Goal: Task Accomplishment & Management: Use online tool/utility

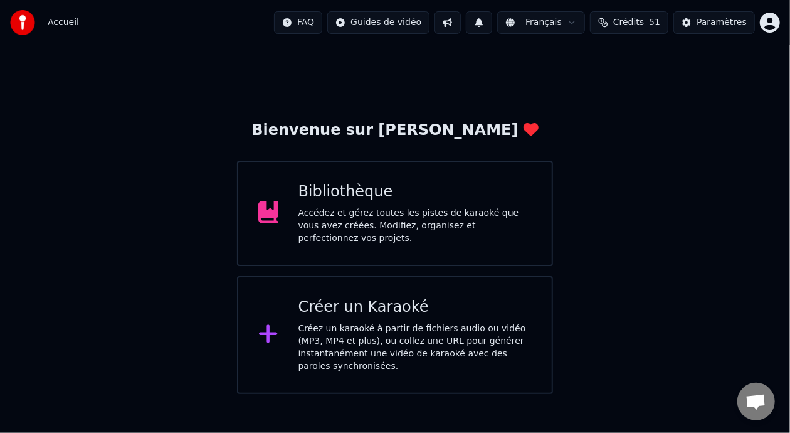
click at [507, 213] on div "Accédez et gérez toutes les pistes de karaoké que vous avez créées. Modifiez, o…" at bounding box center [416, 226] width 234 height 38
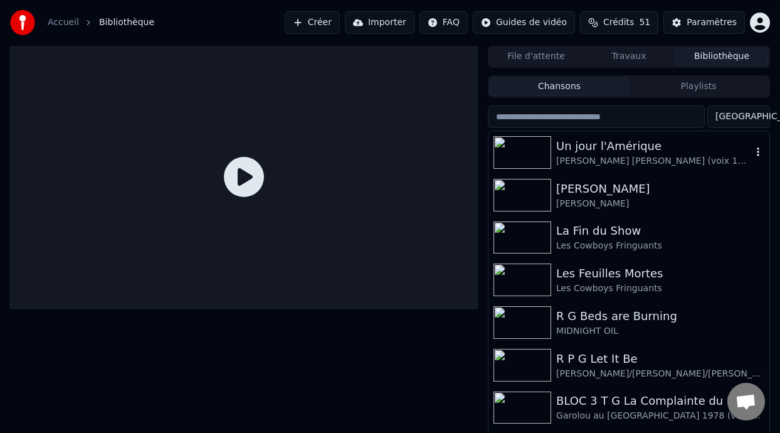
click at [638, 154] on div "Un jour l'Amérique" at bounding box center [654, 146] width 196 height 18
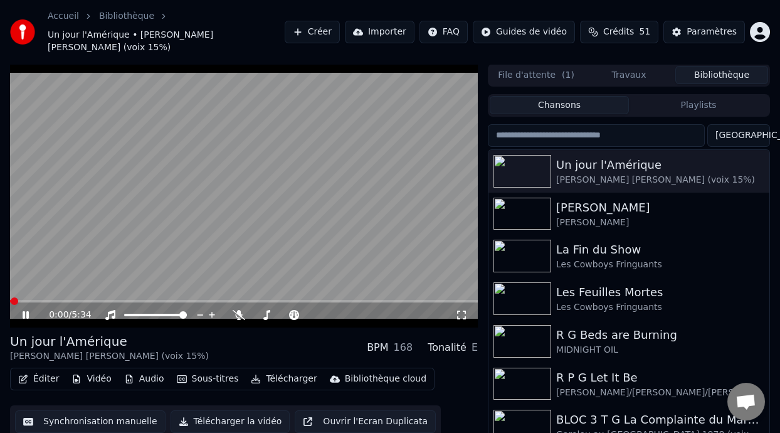
click at [24, 311] on icon at bounding box center [26, 315] width 6 height 8
click at [235, 310] on icon at bounding box center [239, 315] width 13 height 10
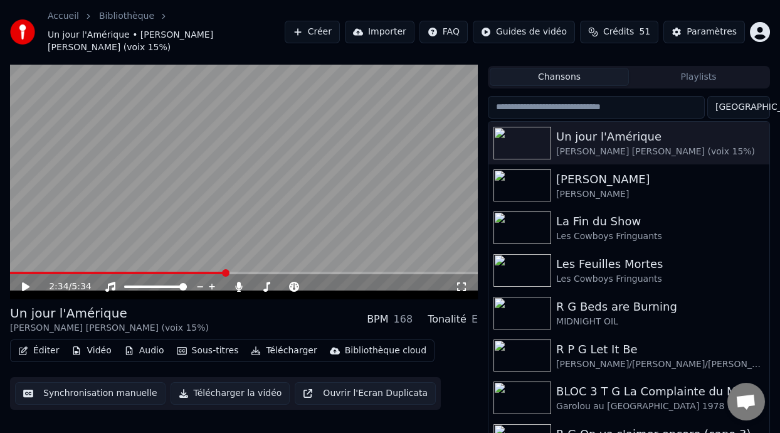
click at [45, 342] on button "Éditer" at bounding box center [38, 351] width 51 height 18
click at [46, 342] on button "Éditer" at bounding box center [38, 351] width 51 height 18
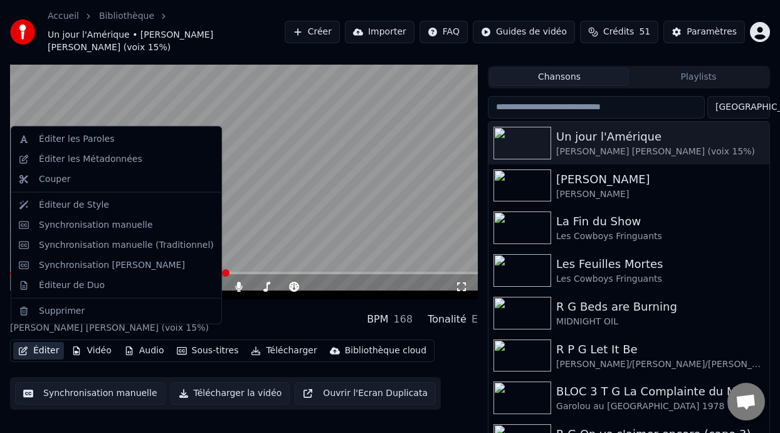
click at [52, 344] on button "Éditer" at bounding box center [38, 351] width 51 height 18
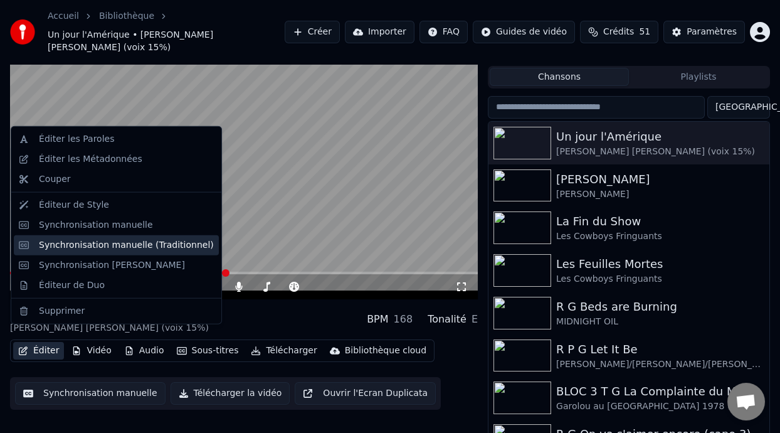
click at [135, 240] on div "Synchronisation manuelle (Traditionnel)" at bounding box center [126, 245] width 175 height 13
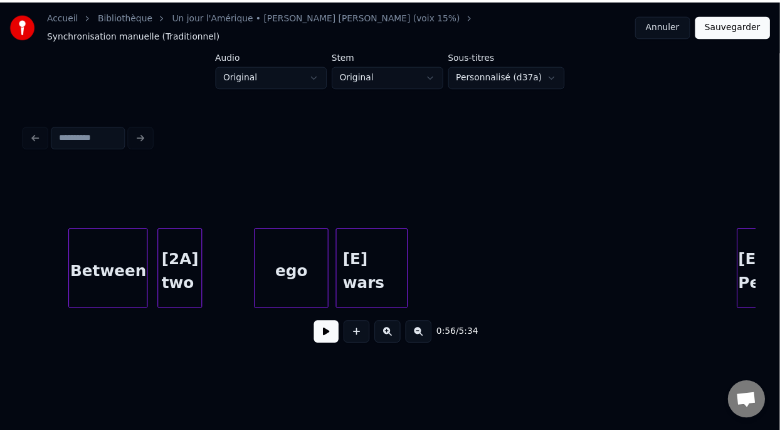
scroll to position [0, 18490]
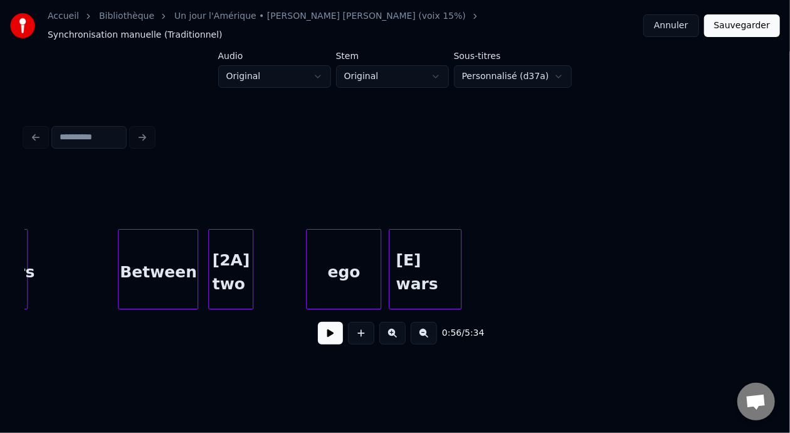
click at [357, 270] on div "ego" at bounding box center [344, 272] width 74 height 85
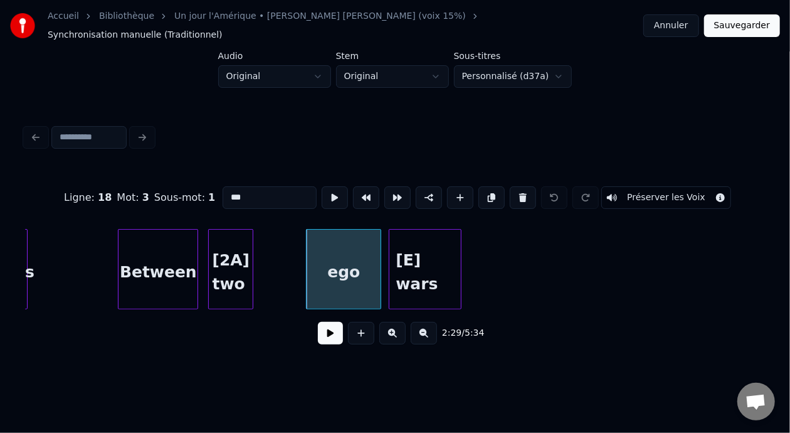
click at [223, 186] on input "***" at bounding box center [270, 197] width 94 height 23
click at [411, 267] on div "[E] wars" at bounding box center [424, 272] width 71 height 85
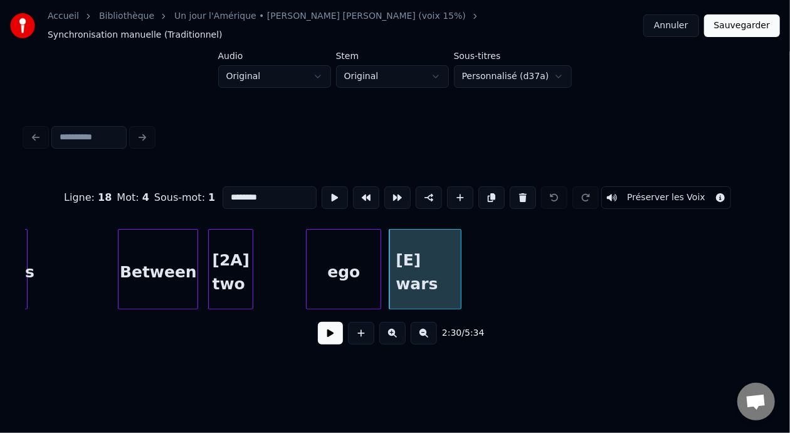
click at [223, 186] on input "********" at bounding box center [270, 197] width 94 height 23
type input "********"
click at [748, 22] on button "Sauvegarder" at bounding box center [742, 25] width 76 height 23
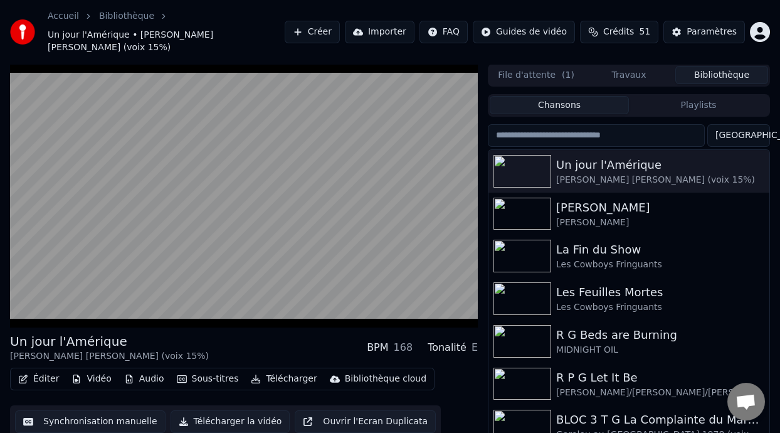
scroll to position [28, 0]
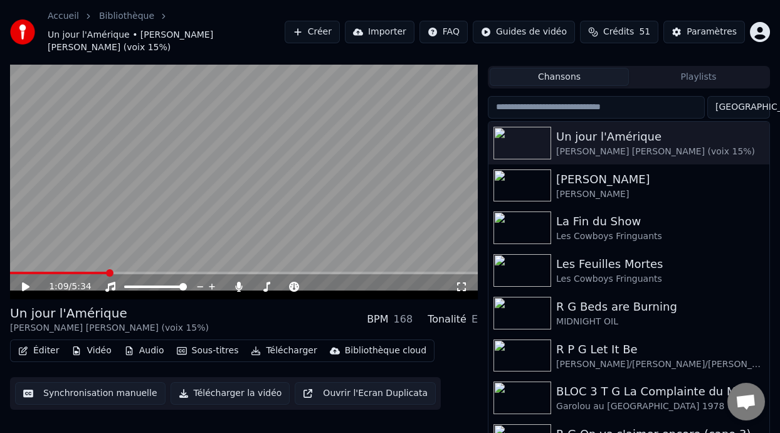
click at [54, 342] on button "Éditer" at bounding box center [38, 351] width 51 height 18
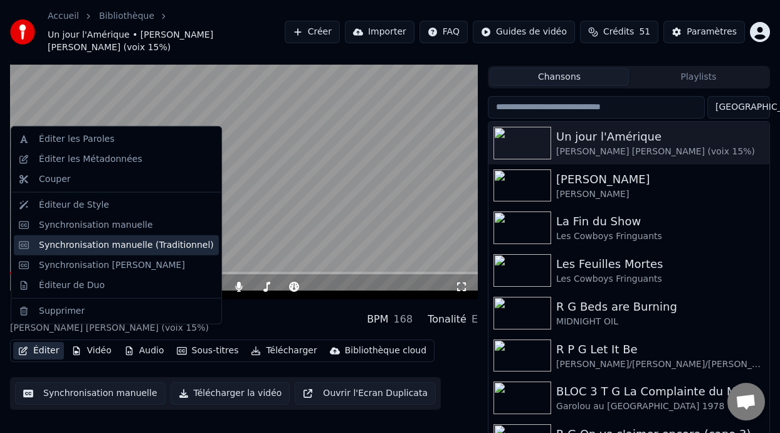
click at [152, 251] on div "Synchronisation manuelle (Traditionnel)" at bounding box center [116, 245] width 205 height 20
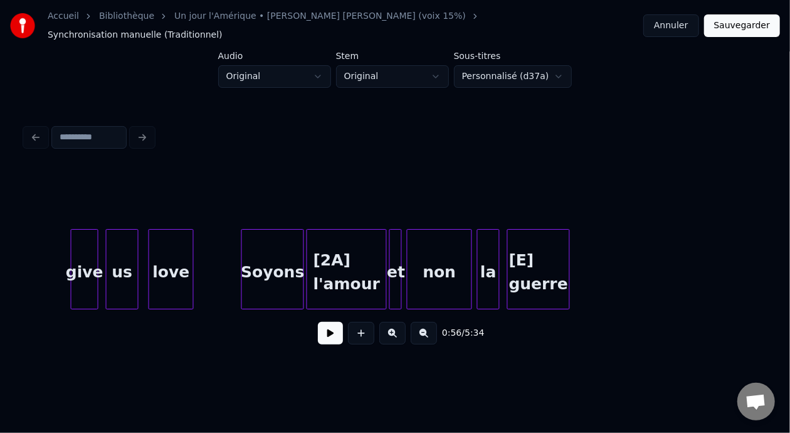
scroll to position [0, 8277]
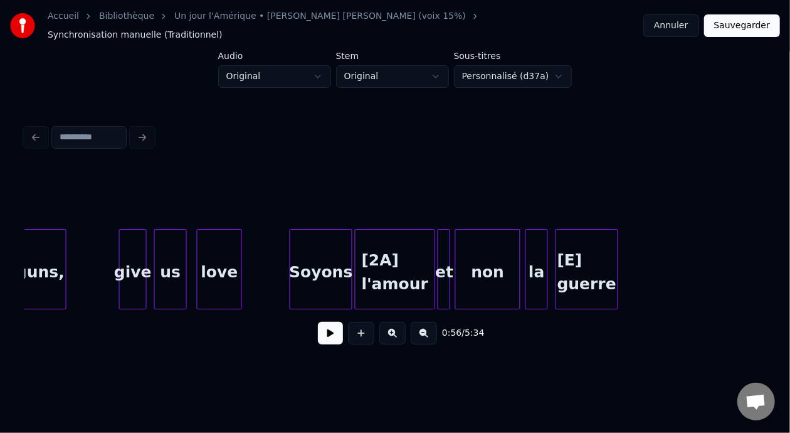
click at [574, 258] on div "[E] guerre" at bounding box center [586, 272] width 61 height 85
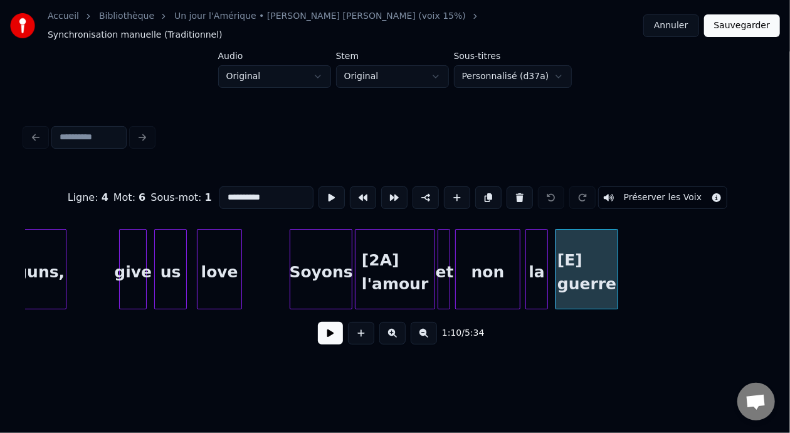
click at [315, 265] on div "Soyons" at bounding box center [320, 272] width 61 height 85
type input "******"
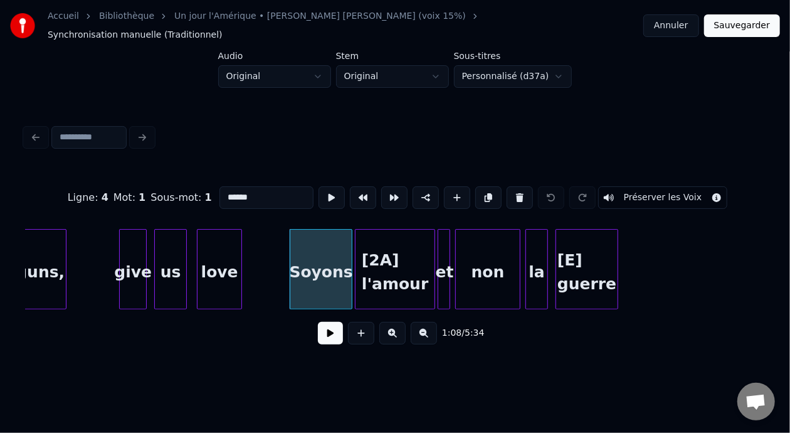
click at [324, 333] on button at bounding box center [330, 333] width 25 height 23
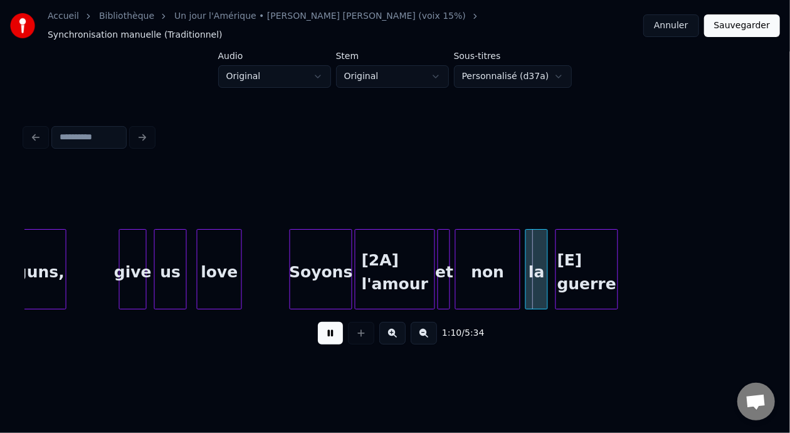
click at [324, 333] on button at bounding box center [330, 333] width 25 height 23
click at [572, 255] on div "[E] guerre" at bounding box center [586, 272] width 61 height 85
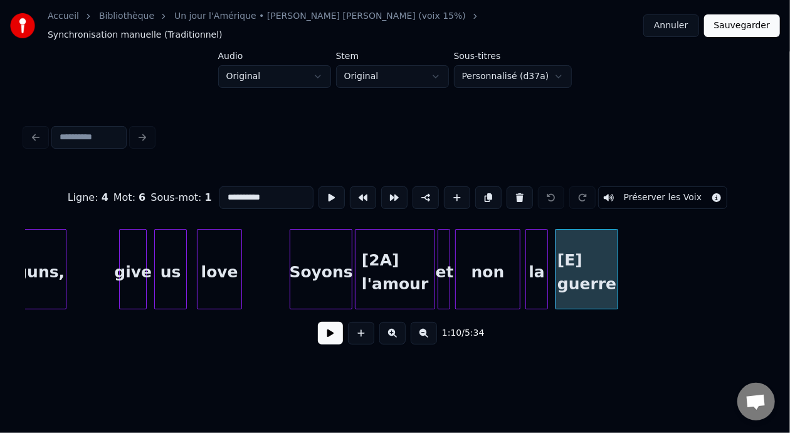
click at [219, 188] on input "**********" at bounding box center [266, 197] width 94 height 23
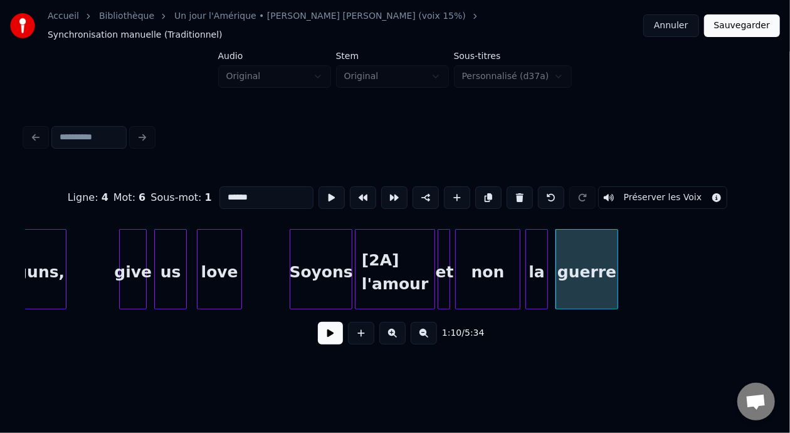
click at [539, 262] on div "la" at bounding box center [536, 272] width 21 height 85
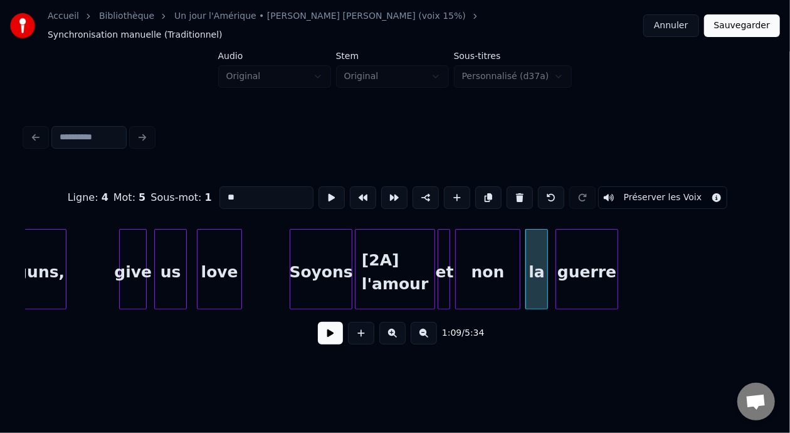
click at [219, 188] on input "**" at bounding box center [266, 197] width 94 height 23
type input "******"
click at [328, 333] on button at bounding box center [330, 333] width 25 height 23
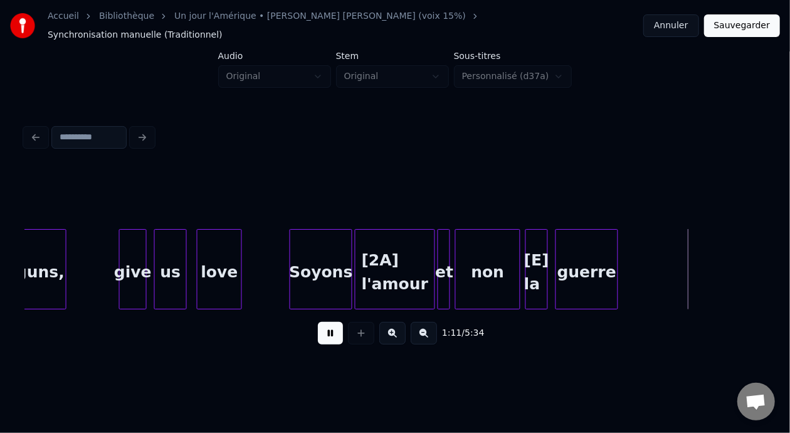
click at [327, 333] on button at bounding box center [330, 333] width 25 height 23
click at [327, 334] on button at bounding box center [330, 333] width 25 height 23
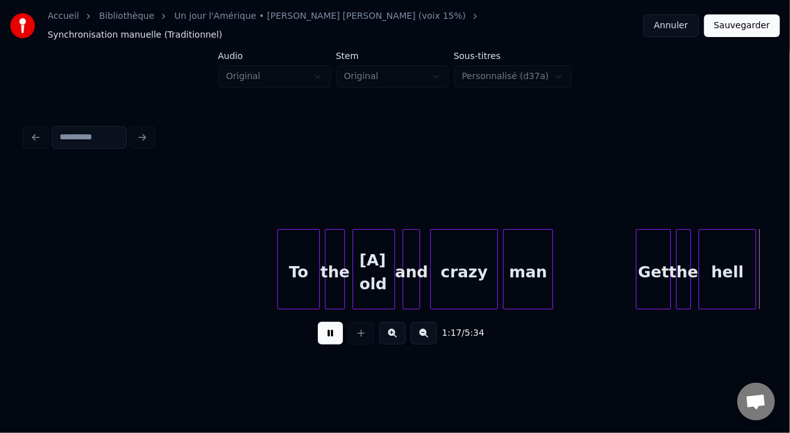
scroll to position [0, 9757]
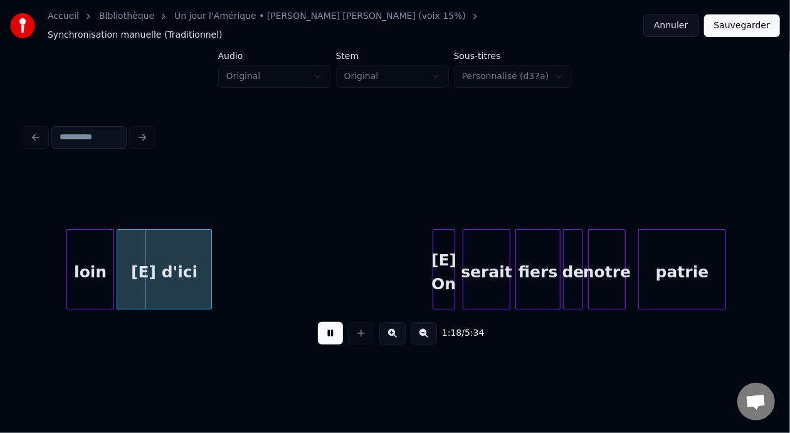
click at [329, 337] on button at bounding box center [330, 333] width 25 height 23
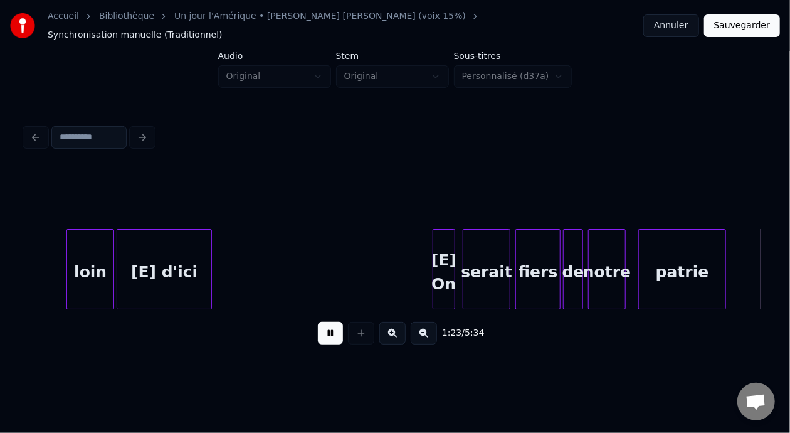
click at [329, 337] on button at bounding box center [330, 333] width 25 height 23
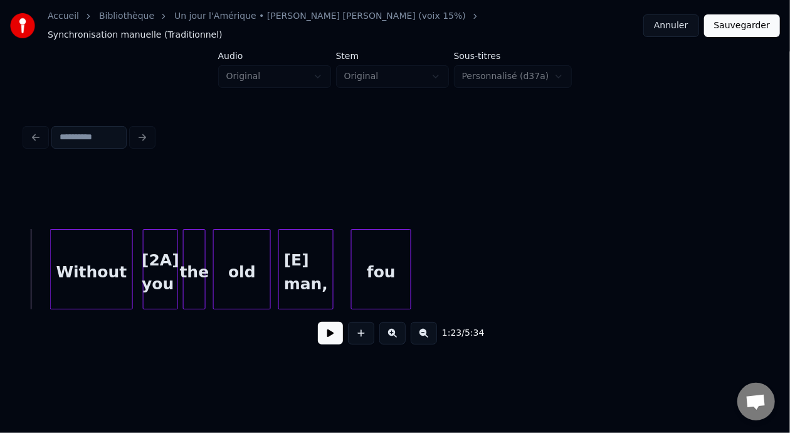
click at [329, 337] on button at bounding box center [330, 333] width 25 height 23
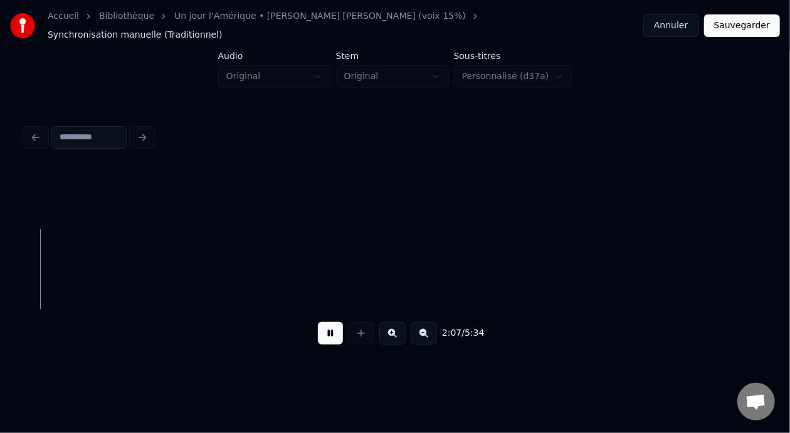
scroll to position [0, 15956]
click at [323, 329] on button at bounding box center [330, 333] width 25 height 23
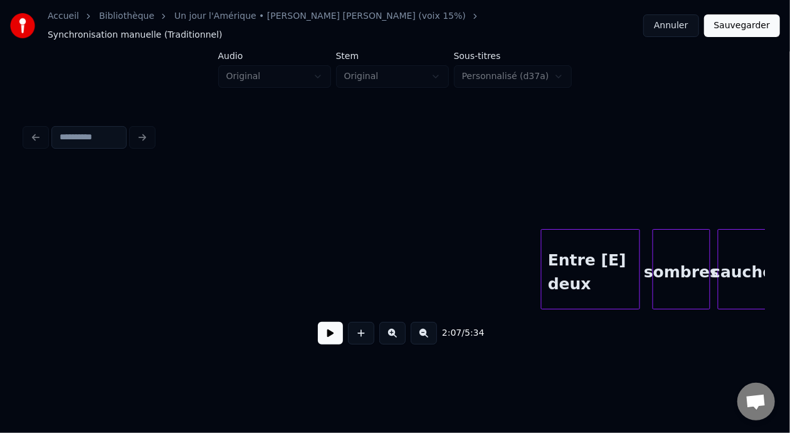
scroll to position [0, 17922]
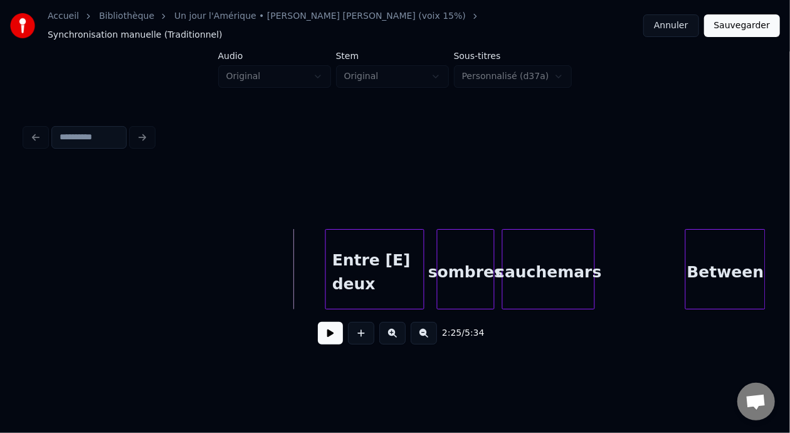
click at [325, 334] on button at bounding box center [330, 333] width 25 height 23
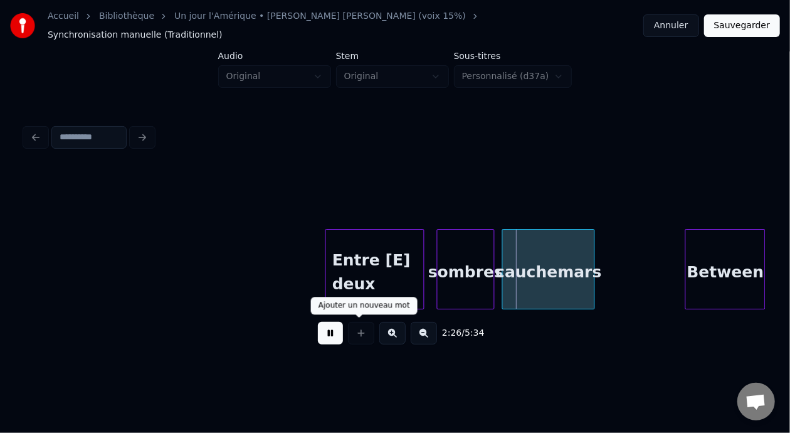
click at [347, 334] on div at bounding box center [361, 333] width 31 height 23
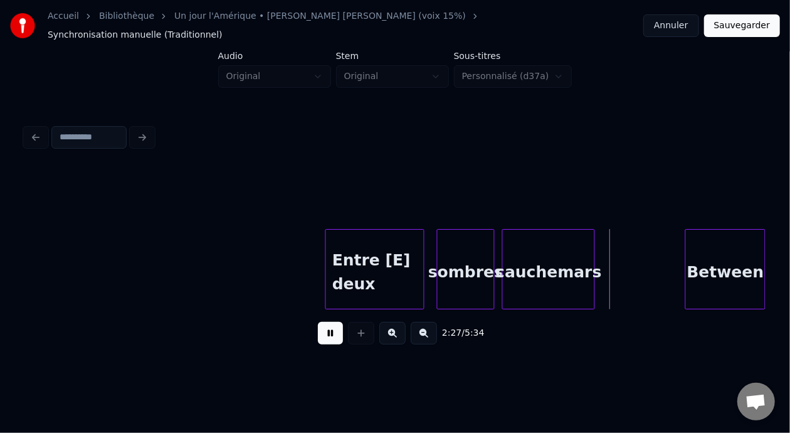
click at [332, 334] on button at bounding box center [330, 333] width 25 height 23
click at [318, 322] on button at bounding box center [330, 333] width 25 height 23
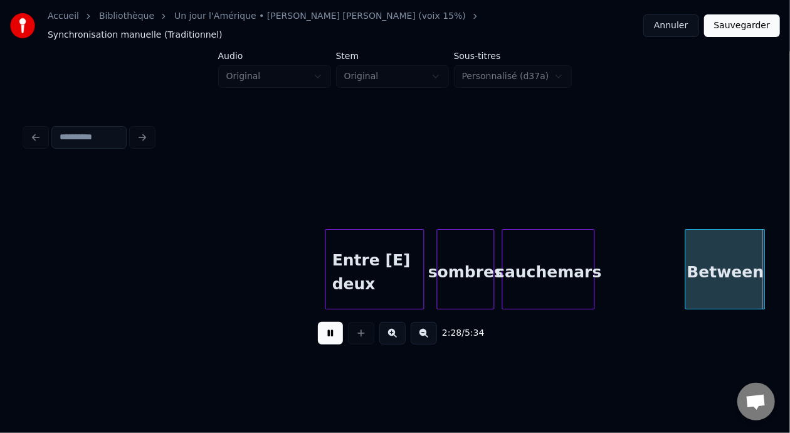
scroll to position [0, 18664]
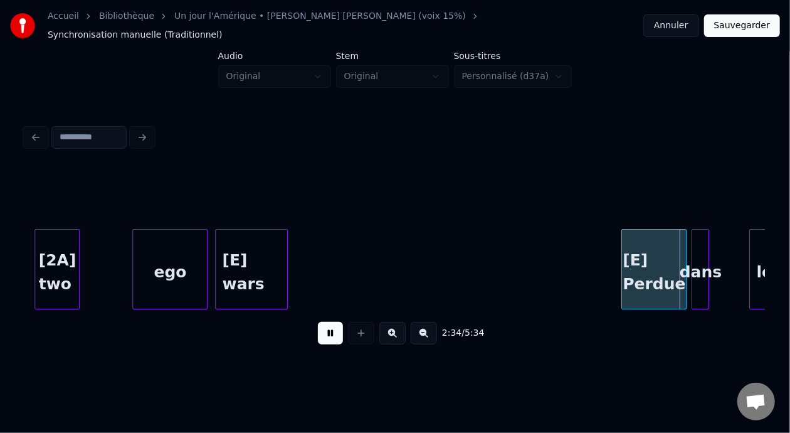
click at [318, 322] on button at bounding box center [330, 333] width 25 height 23
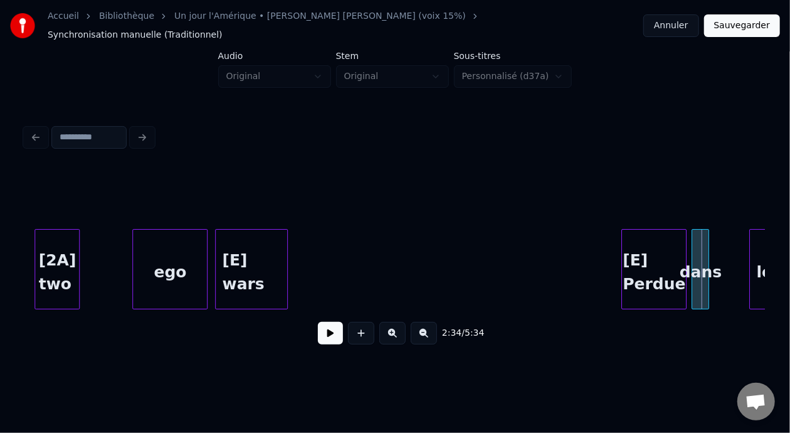
click at [318, 322] on button at bounding box center [330, 333] width 25 height 23
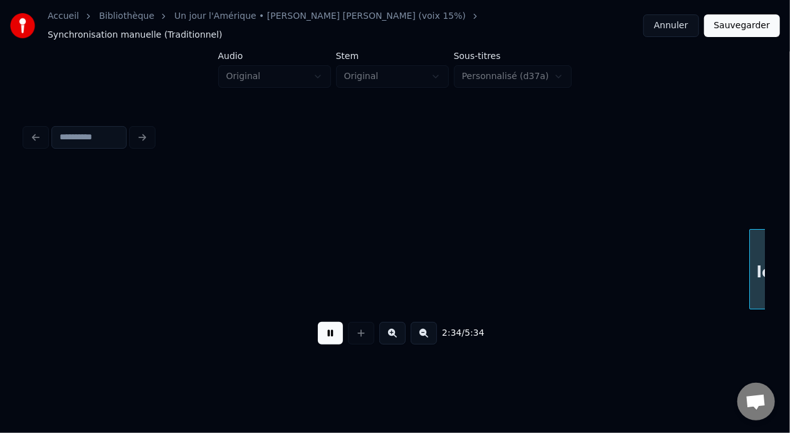
scroll to position [0, 19404]
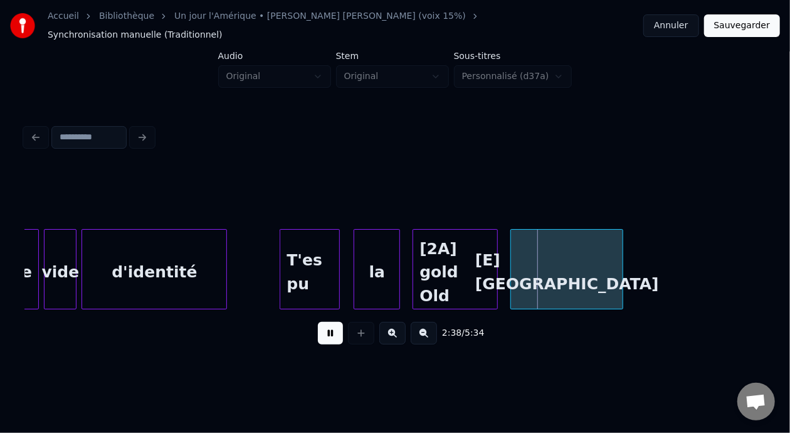
click at [318, 322] on button at bounding box center [330, 333] width 25 height 23
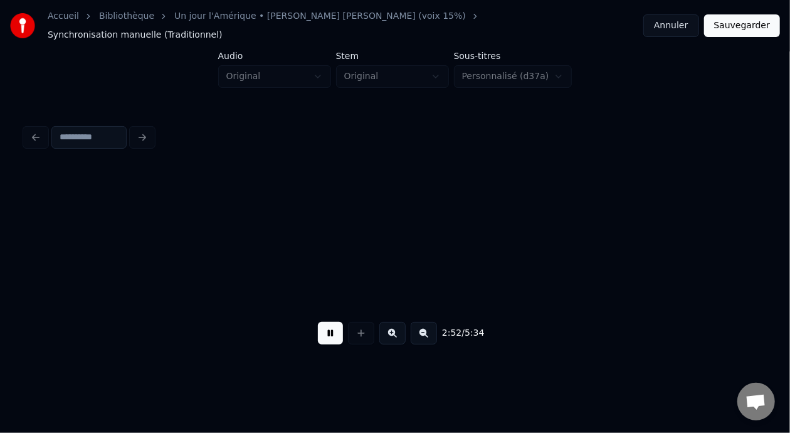
scroll to position [0, 21624]
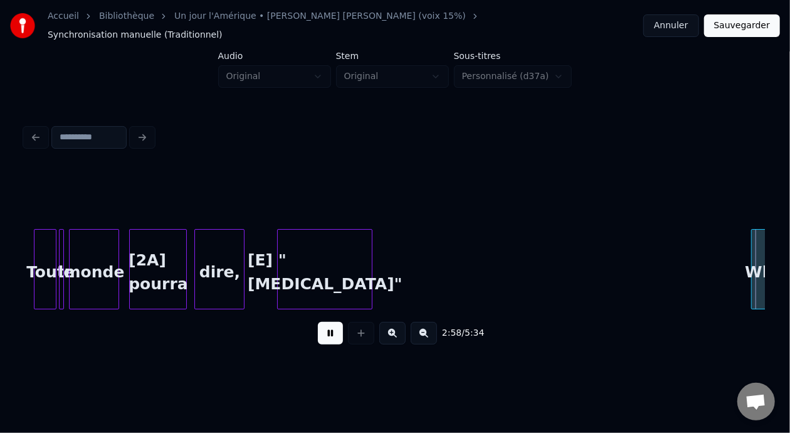
click at [326, 335] on button at bounding box center [330, 333] width 25 height 23
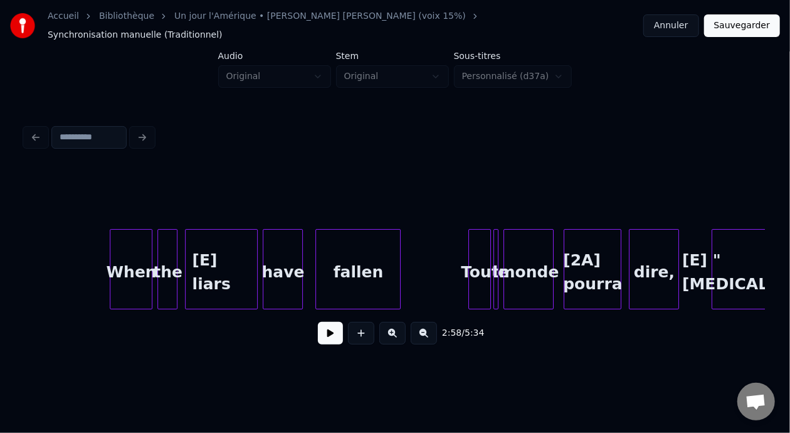
scroll to position [0, 21156]
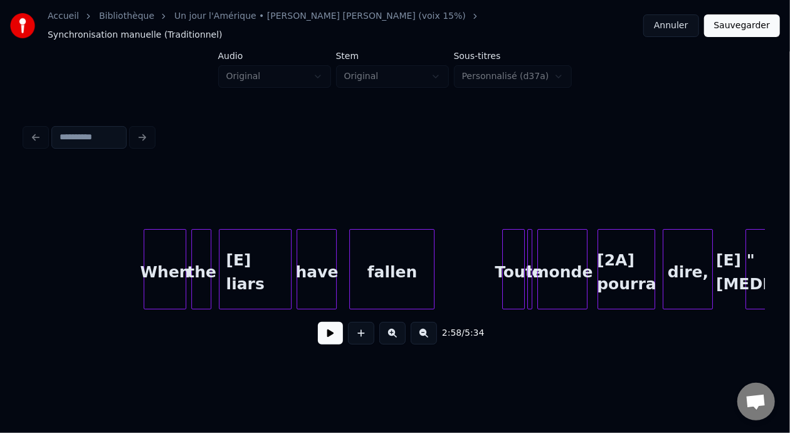
click at [163, 255] on div "When" at bounding box center [164, 272] width 41 height 85
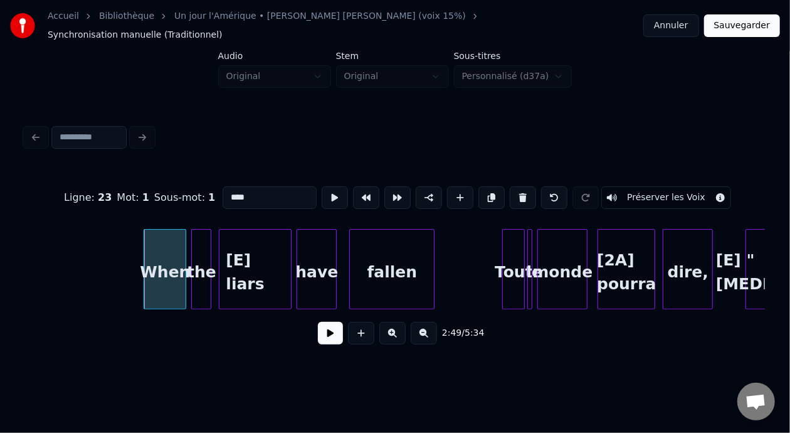
click at [329, 332] on button at bounding box center [330, 333] width 25 height 23
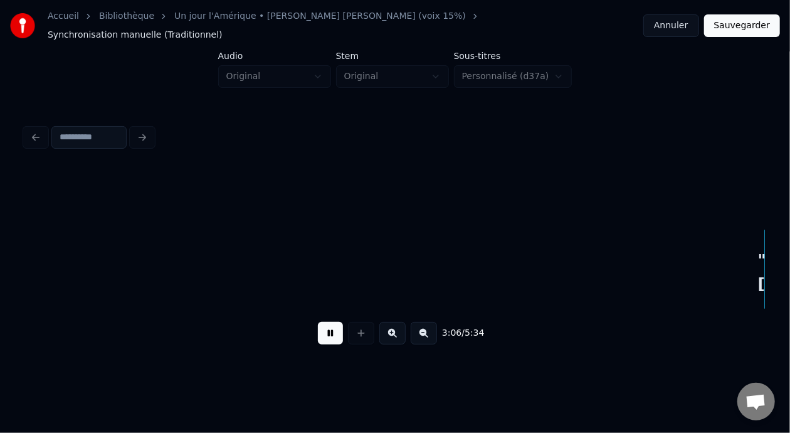
scroll to position [0, 23376]
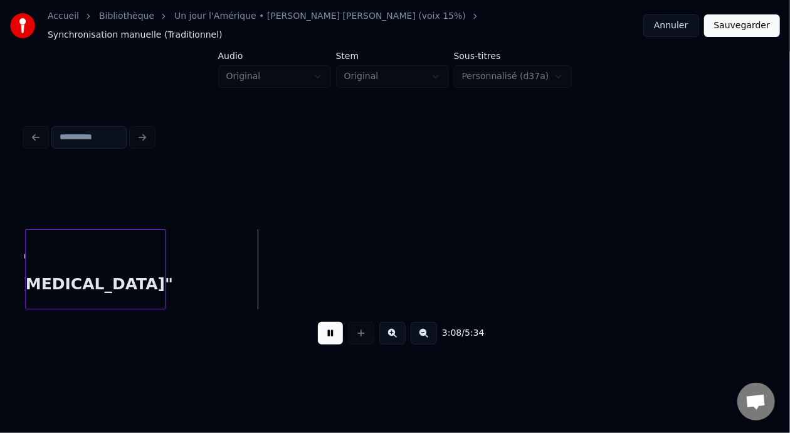
click at [328, 328] on button at bounding box center [330, 333] width 25 height 23
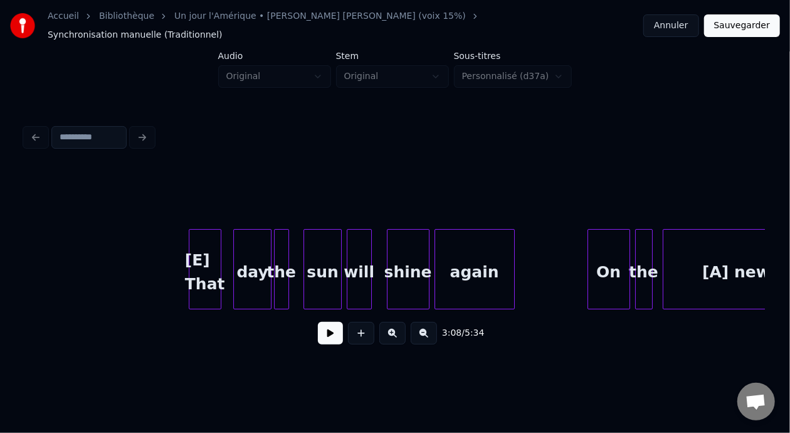
scroll to position [0, 26037]
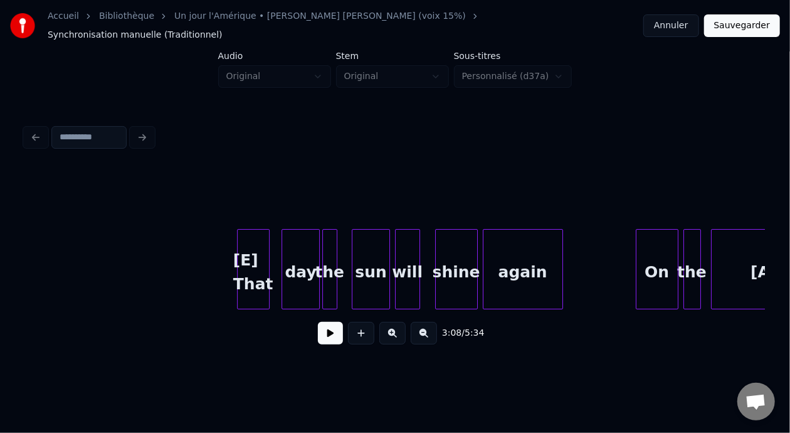
click at [326, 334] on button at bounding box center [330, 333] width 25 height 23
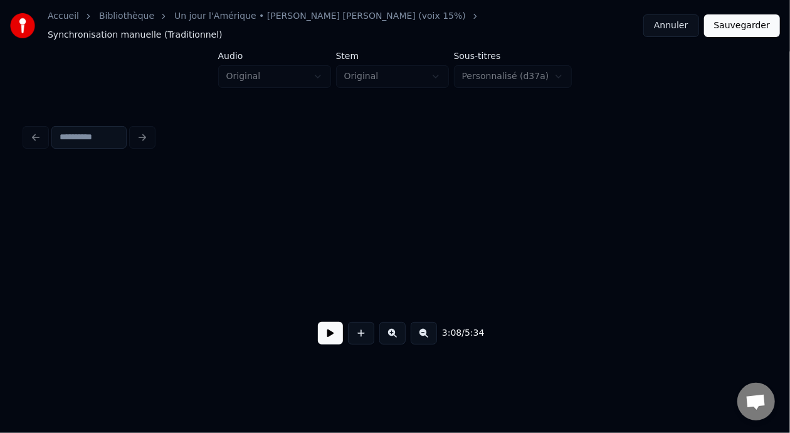
scroll to position [0, 23645]
click at [318, 335] on button at bounding box center [330, 333] width 25 height 23
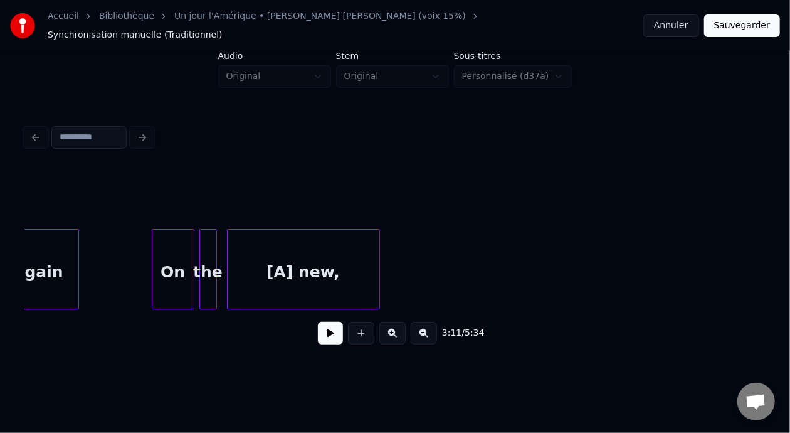
scroll to position [0, 25562]
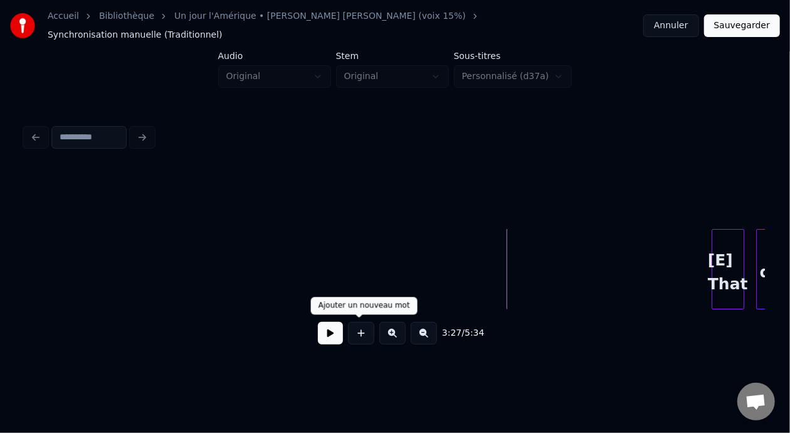
click at [321, 330] on button at bounding box center [330, 333] width 25 height 23
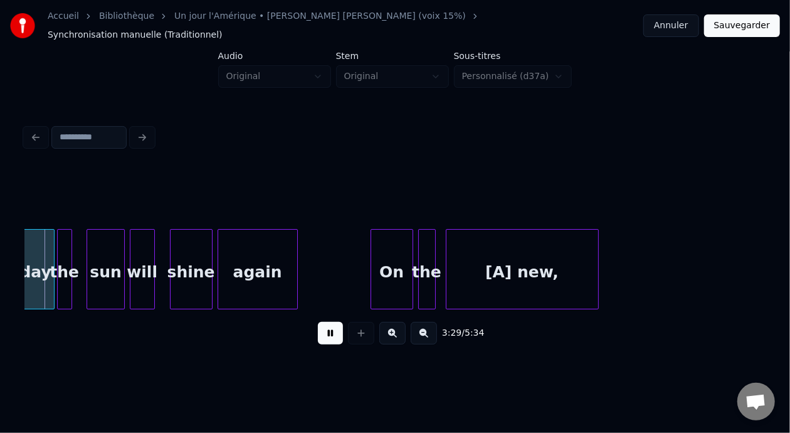
click at [321, 330] on button at bounding box center [330, 333] width 25 height 23
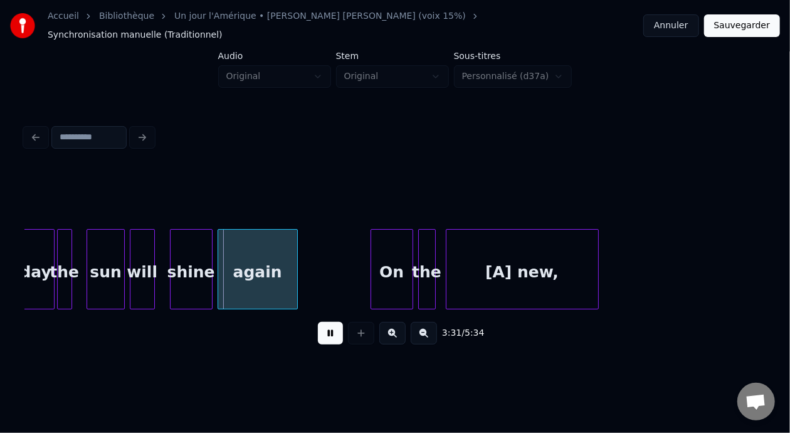
click at [321, 330] on button at bounding box center [330, 333] width 25 height 23
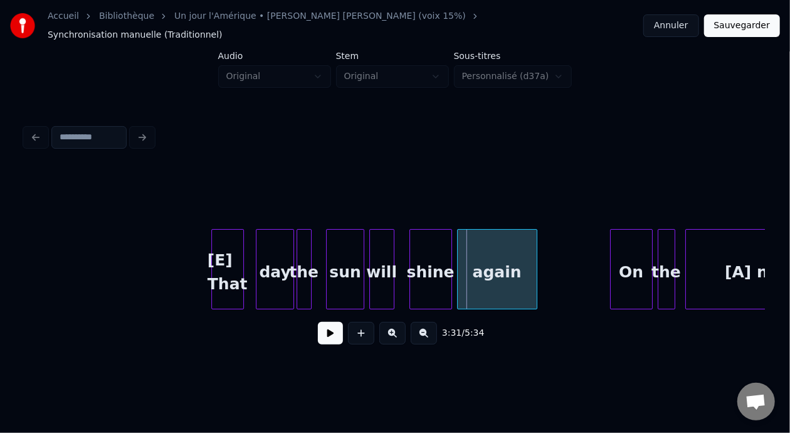
click at [228, 247] on div "[E] That" at bounding box center [227, 272] width 31 height 85
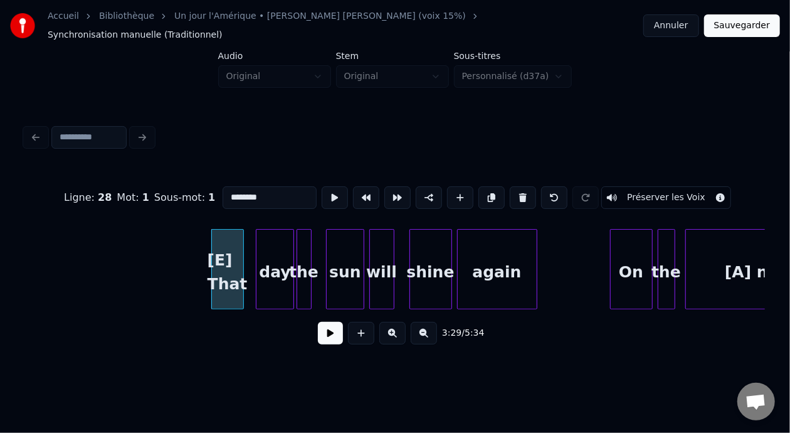
click at [223, 186] on input "********" at bounding box center [270, 197] width 94 height 23
click at [347, 261] on div "sun" at bounding box center [345, 272] width 36 height 85
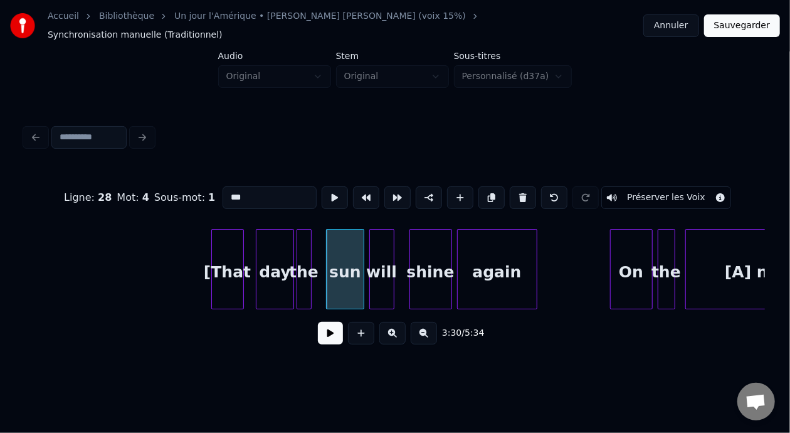
type input "***"
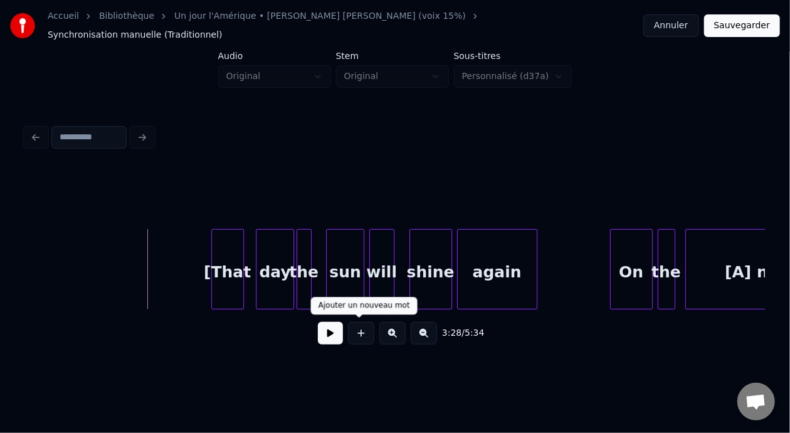
click at [336, 334] on button at bounding box center [330, 333] width 25 height 23
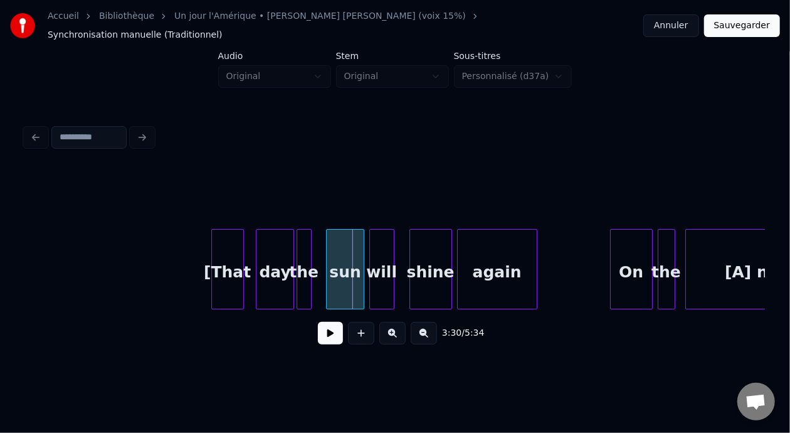
click at [348, 250] on div "sun" at bounding box center [345, 272] width 36 height 85
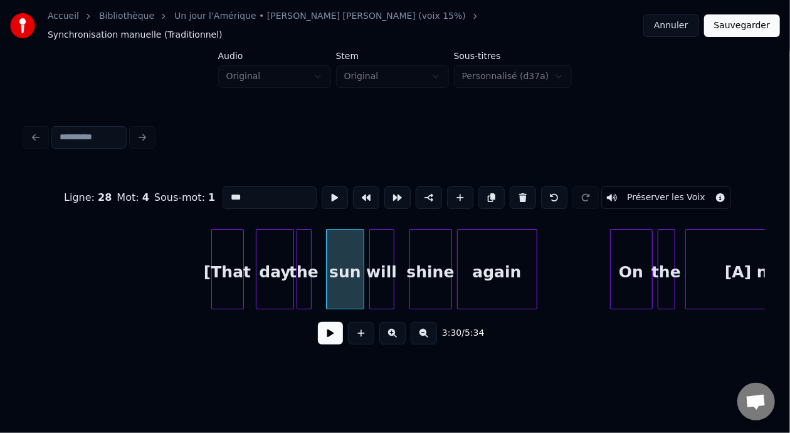
click at [223, 186] on input "***" at bounding box center [270, 197] width 94 height 23
type input "*******"
click at [327, 332] on button at bounding box center [330, 333] width 25 height 23
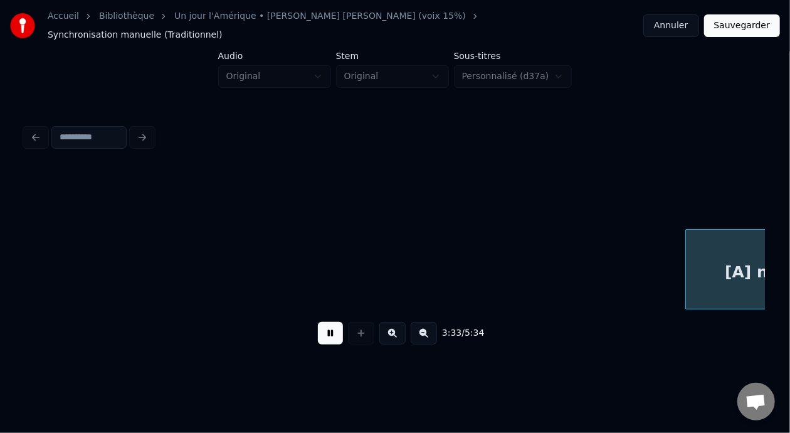
click at [327, 334] on button at bounding box center [330, 333] width 25 height 23
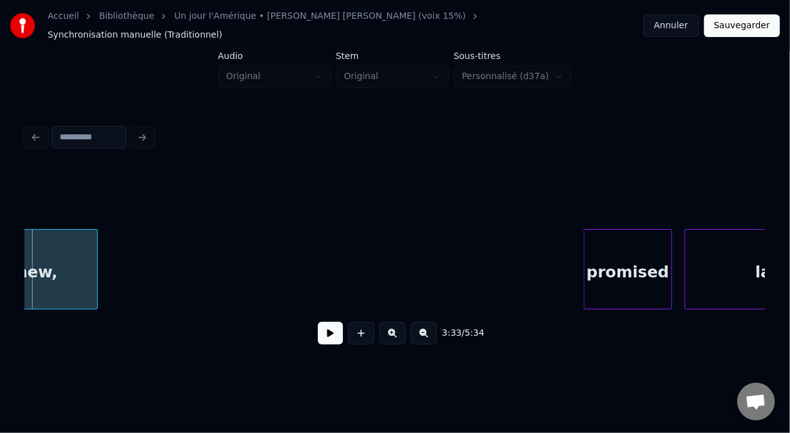
click at [327, 334] on button at bounding box center [330, 333] width 25 height 23
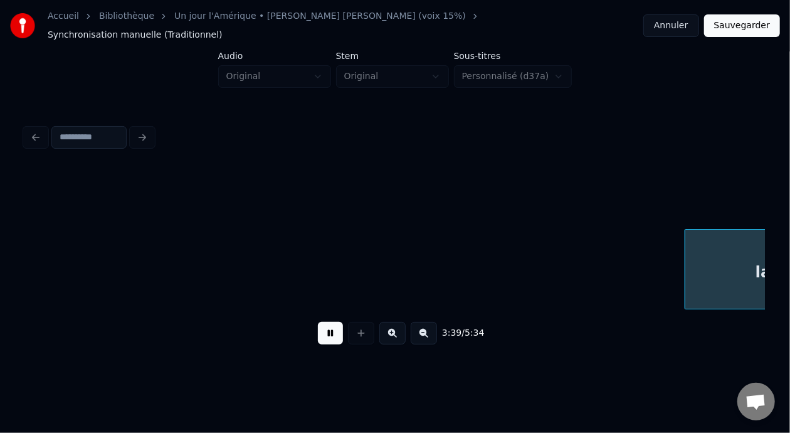
scroll to position [0, 27543]
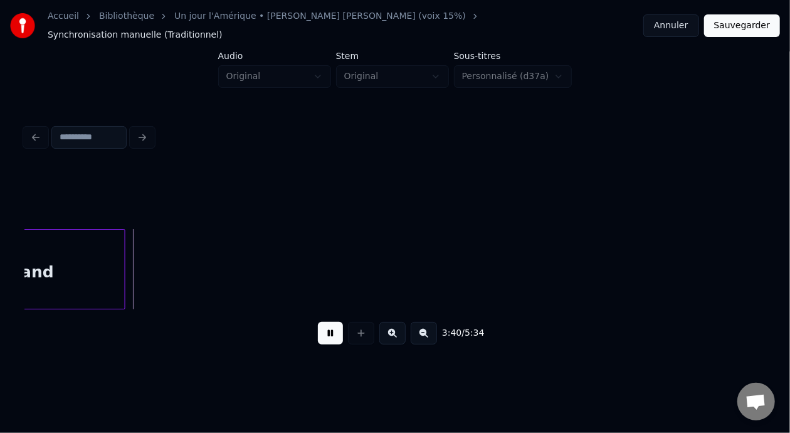
click at [327, 334] on button at bounding box center [330, 333] width 25 height 23
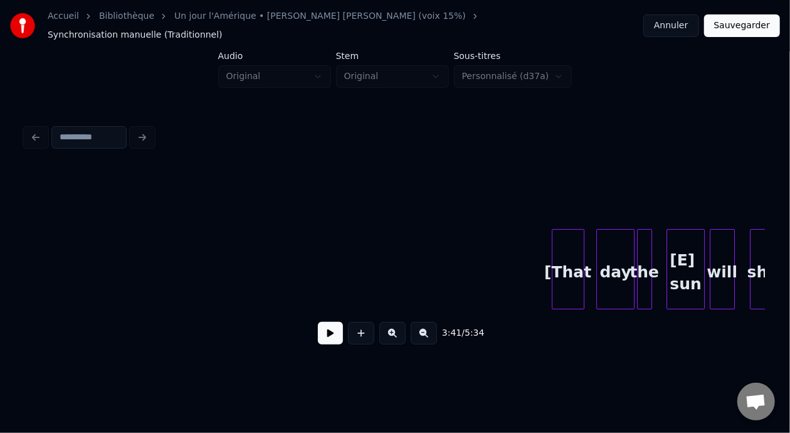
scroll to position [0, 25482]
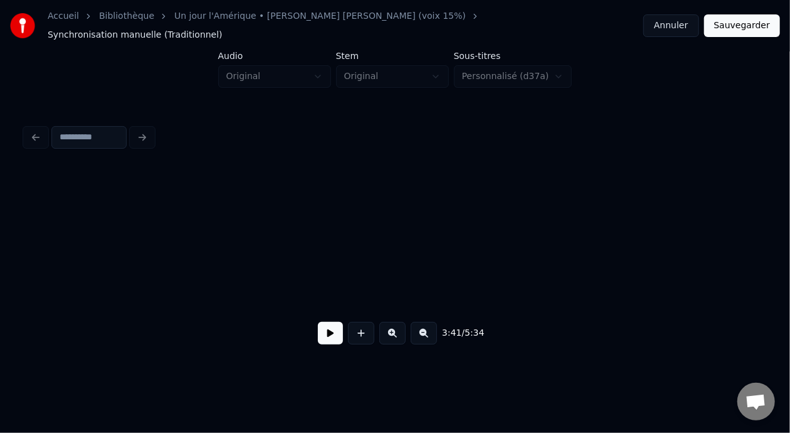
click at [322, 327] on button at bounding box center [330, 333] width 25 height 23
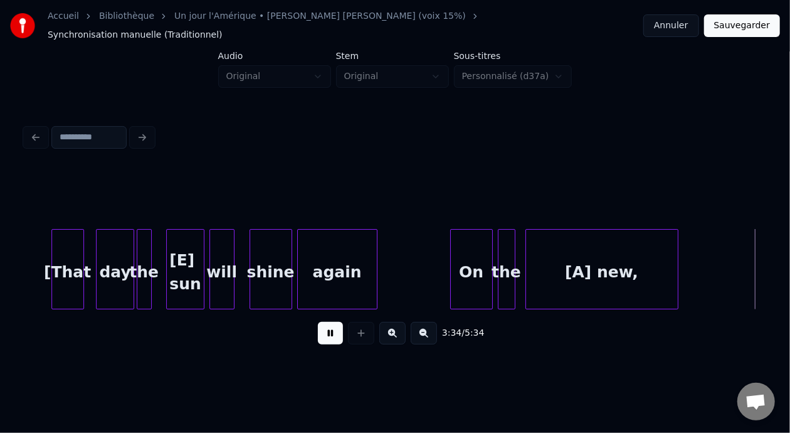
scroll to position [0, 26962]
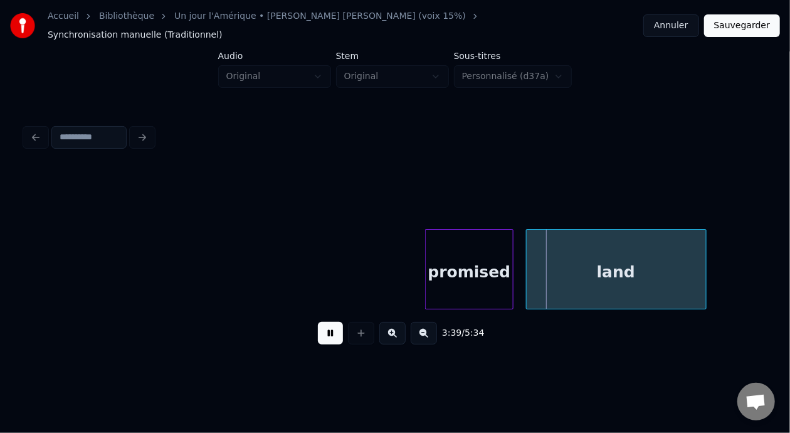
click at [318, 322] on button at bounding box center [330, 333] width 25 height 23
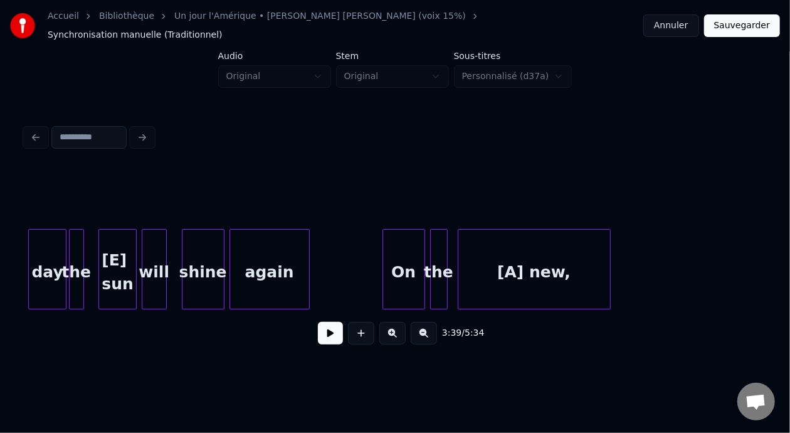
scroll to position [0, 25811]
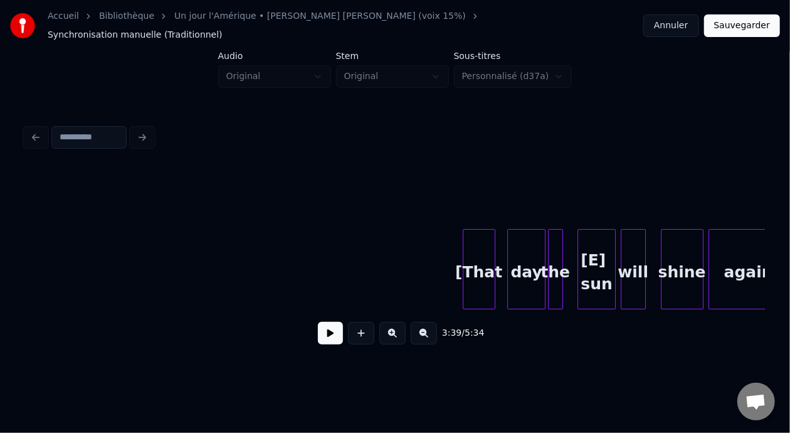
click at [475, 258] on div "[That" at bounding box center [478, 272] width 31 height 85
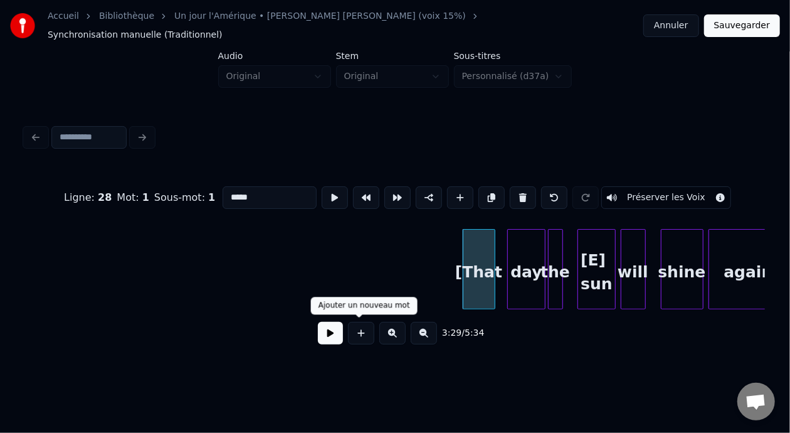
click at [324, 330] on button at bounding box center [330, 333] width 25 height 23
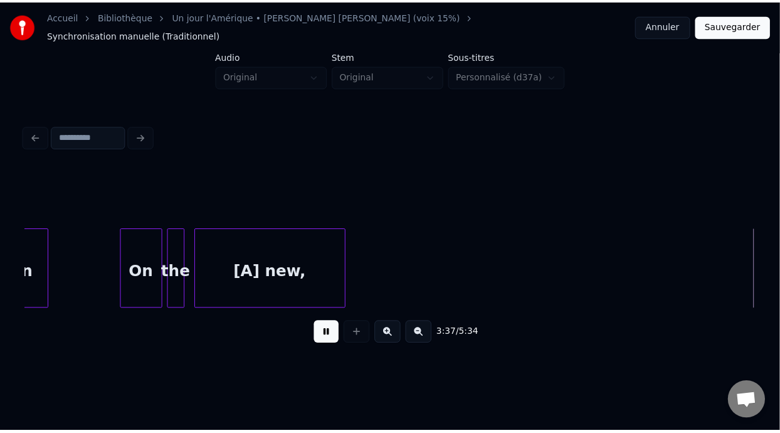
scroll to position [0, 27291]
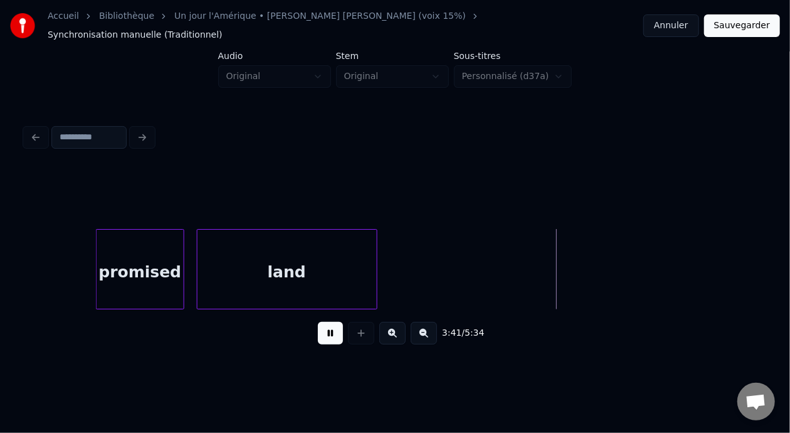
click at [325, 330] on button at bounding box center [330, 333] width 25 height 23
click at [749, 24] on button "Sauvegarder" at bounding box center [742, 25] width 76 height 23
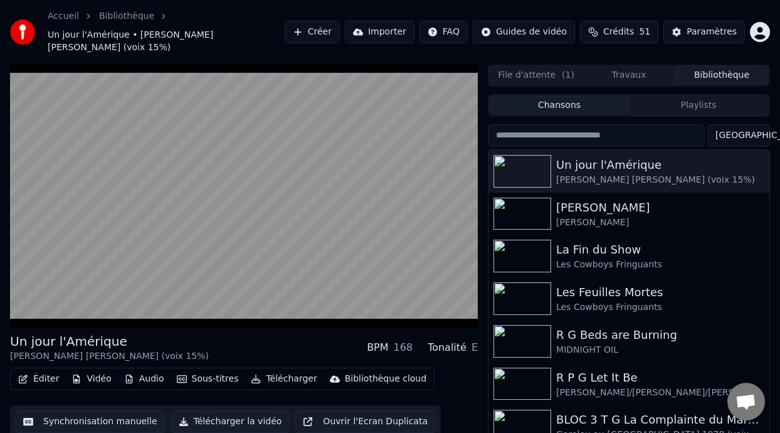
scroll to position [28, 0]
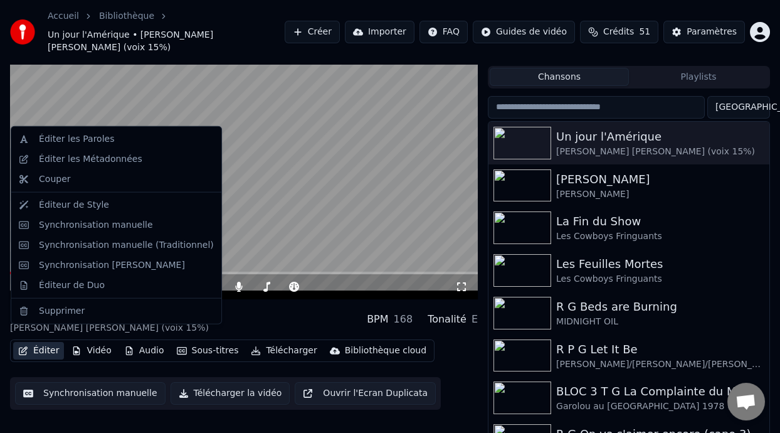
click at [51, 342] on button "Éditer" at bounding box center [38, 351] width 51 height 18
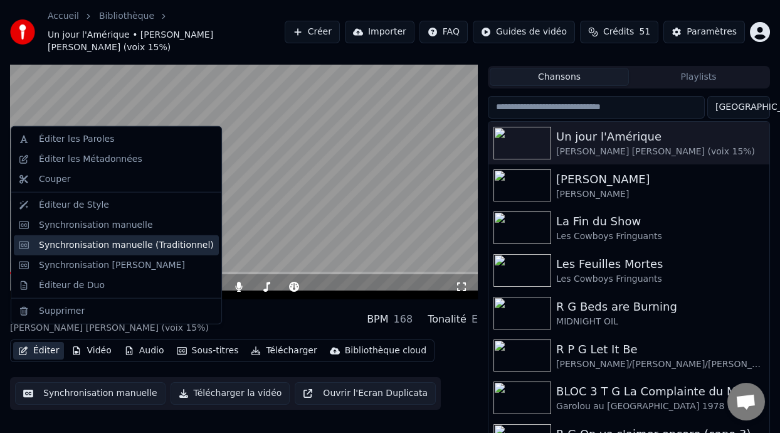
click at [152, 245] on div "Synchronisation manuelle (Traditionnel)" at bounding box center [126, 245] width 175 height 13
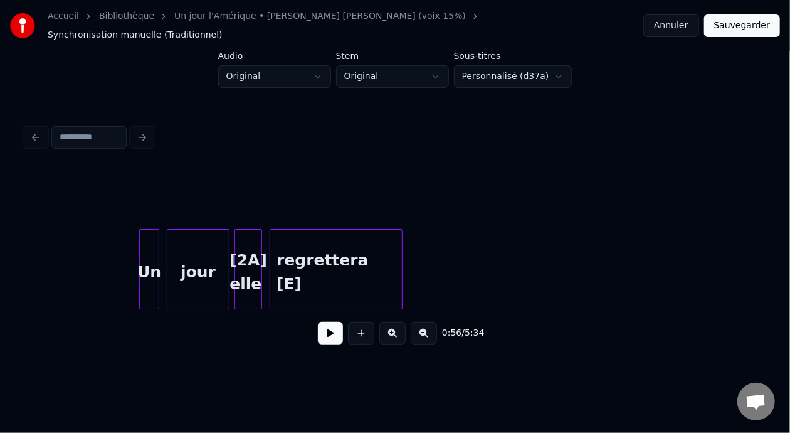
scroll to position [0, 7402]
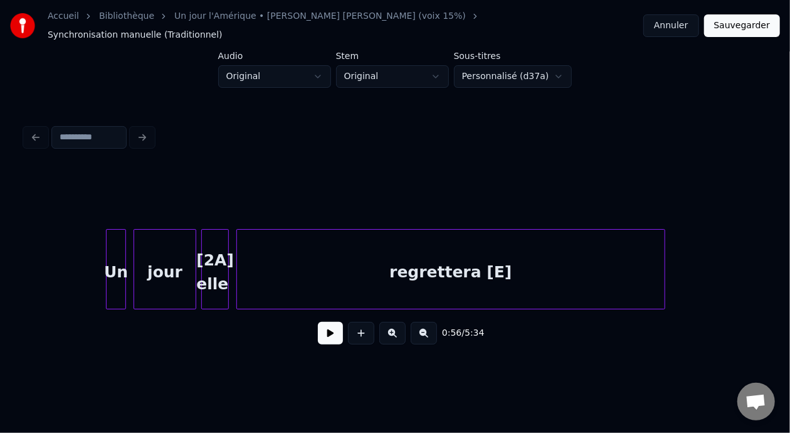
click at [663, 263] on div at bounding box center [663, 269] width 4 height 79
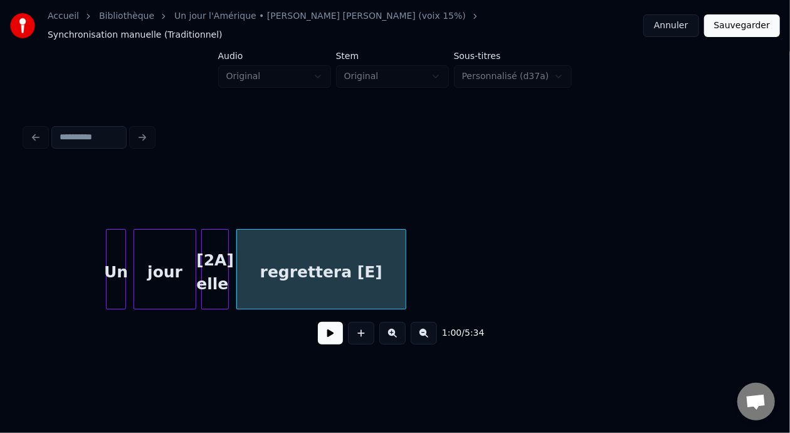
click at [404, 284] on div at bounding box center [404, 269] width 4 height 79
click at [118, 267] on div "Un" at bounding box center [116, 272] width 19 height 85
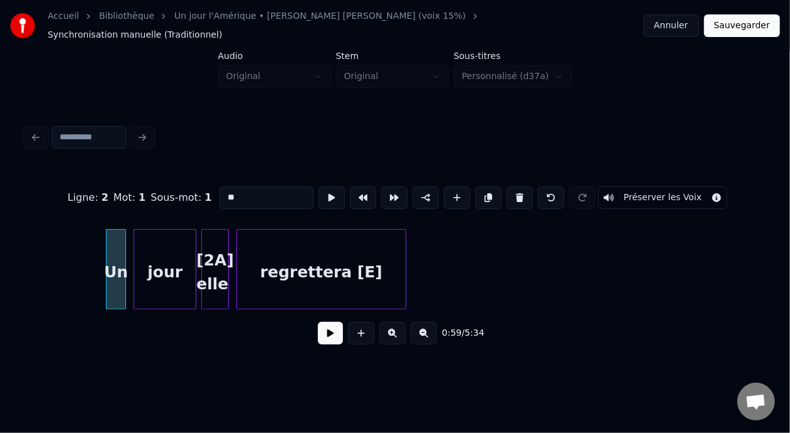
click at [318, 339] on button at bounding box center [330, 333] width 25 height 23
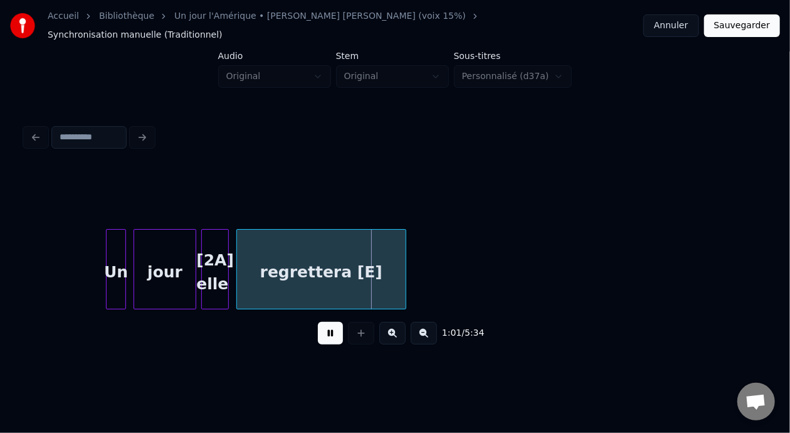
click at [318, 339] on button at bounding box center [330, 333] width 25 height 23
click at [404, 260] on div at bounding box center [404, 269] width 4 height 79
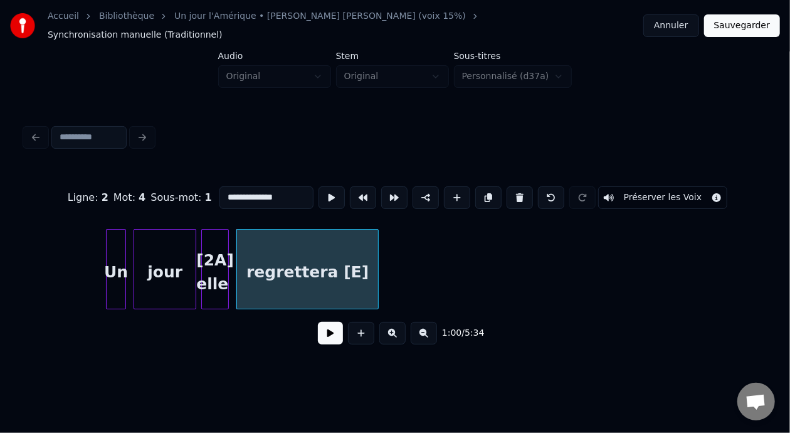
click at [377, 260] on div at bounding box center [376, 269] width 4 height 79
click at [359, 262] on div "regrettera [E]" at bounding box center [307, 272] width 141 height 85
click at [256, 186] on input "**********" at bounding box center [266, 197] width 94 height 23
click at [344, 263] on div "regrettera [E]" at bounding box center [307, 272] width 141 height 85
click at [248, 186] on input "**********" at bounding box center [266, 197] width 94 height 23
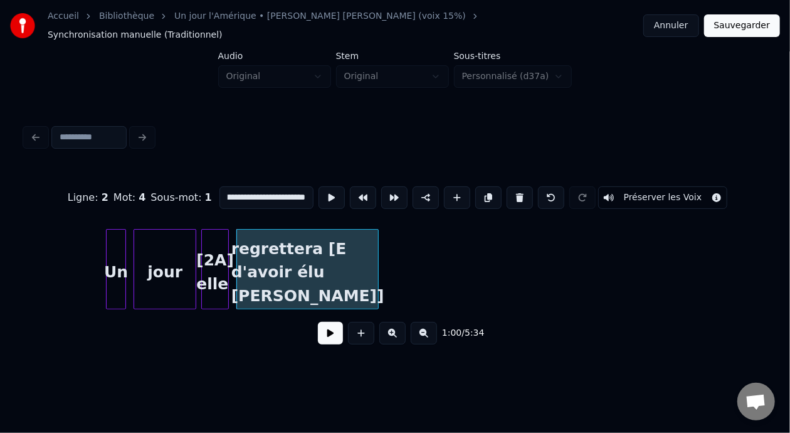
scroll to position [0, 44]
type input "**********"
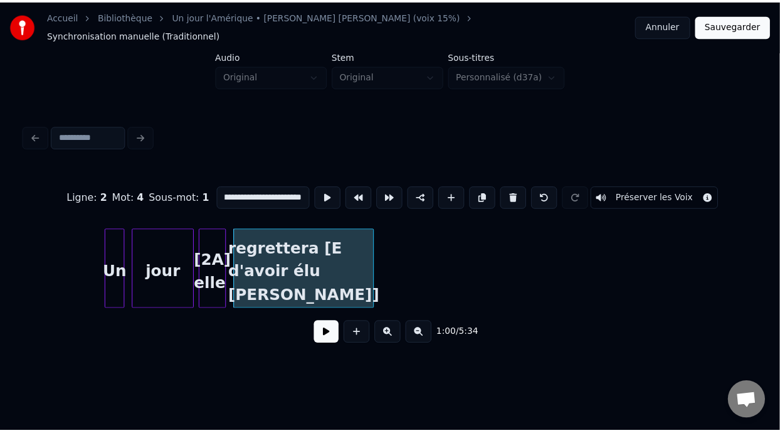
scroll to position [0, 0]
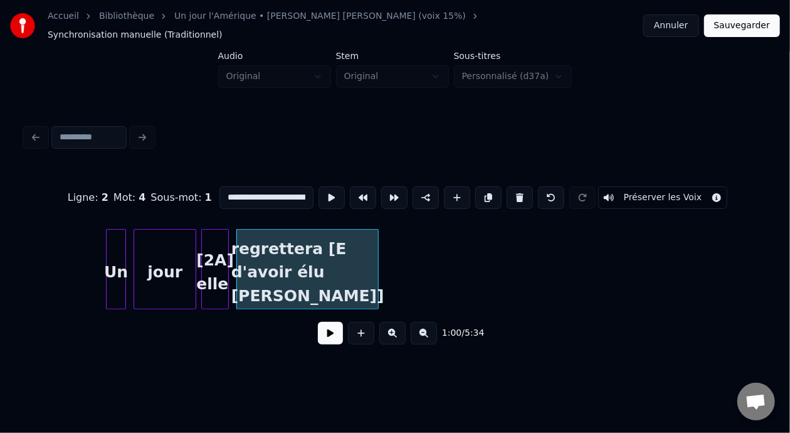
click at [753, 26] on button "Sauvegarder" at bounding box center [742, 25] width 76 height 23
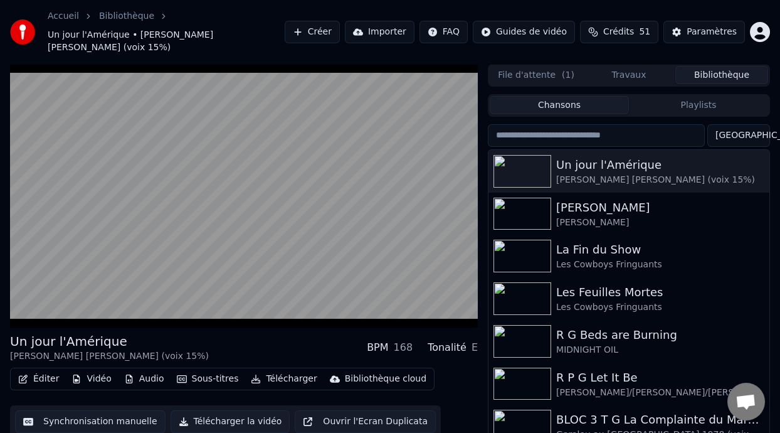
scroll to position [28, 0]
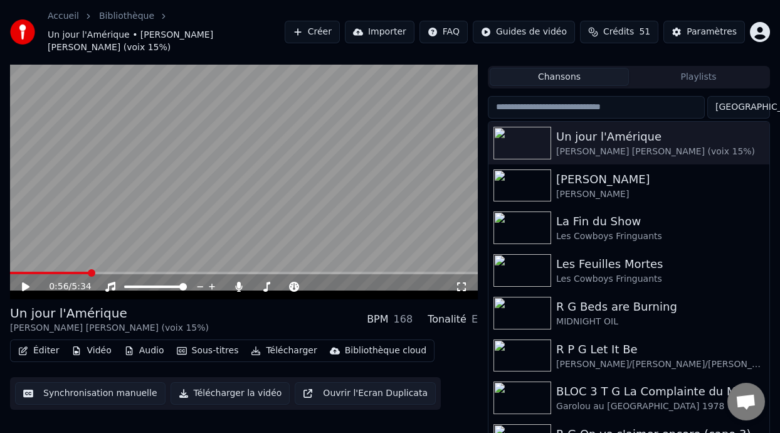
click at [46, 342] on button "Éditer" at bounding box center [38, 351] width 51 height 18
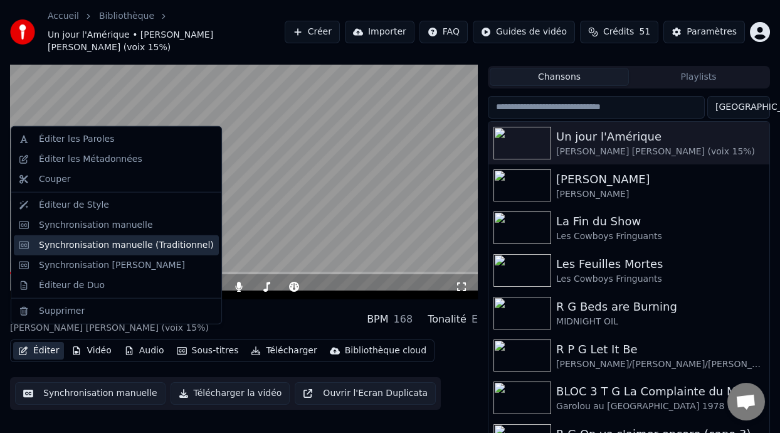
click at [138, 248] on div "Synchronisation manuelle (Traditionnel)" at bounding box center [126, 245] width 175 height 13
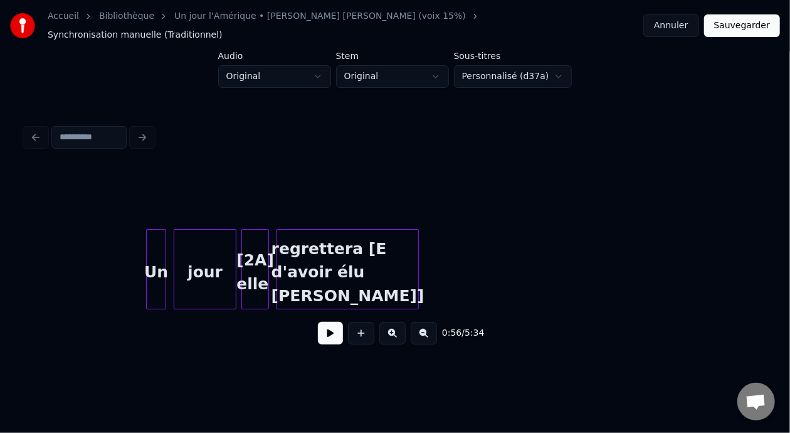
scroll to position [0, 7395]
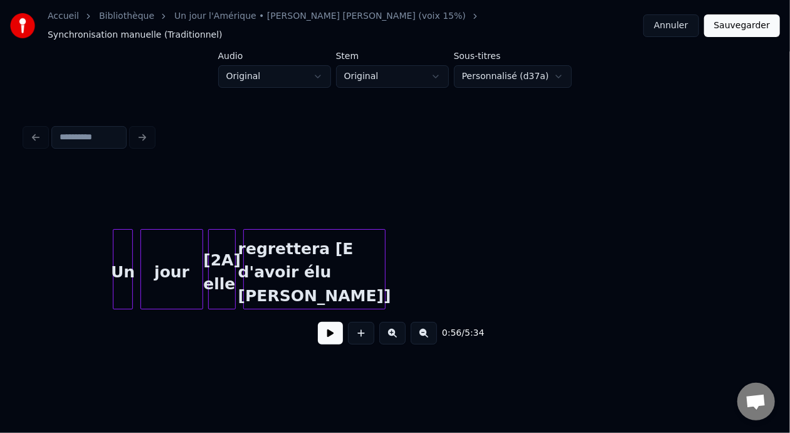
click at [125, 256] on div "Un" at bounding box center [123, 272] width 19 height 85
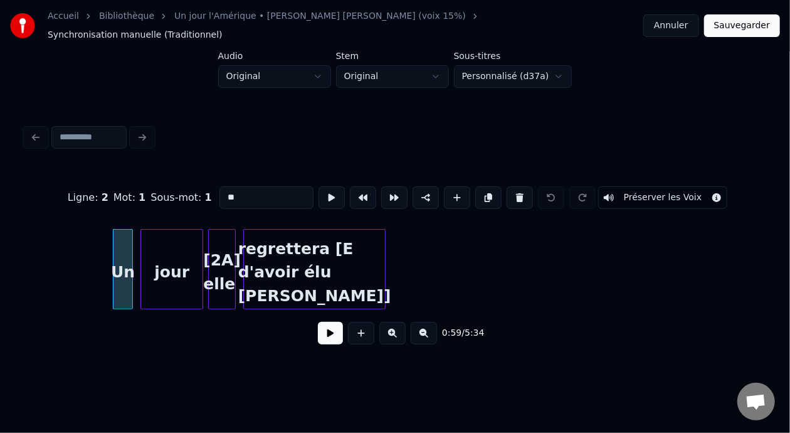
click at [333, 330] on button at bounding box center [330, 333] width 25 height 23
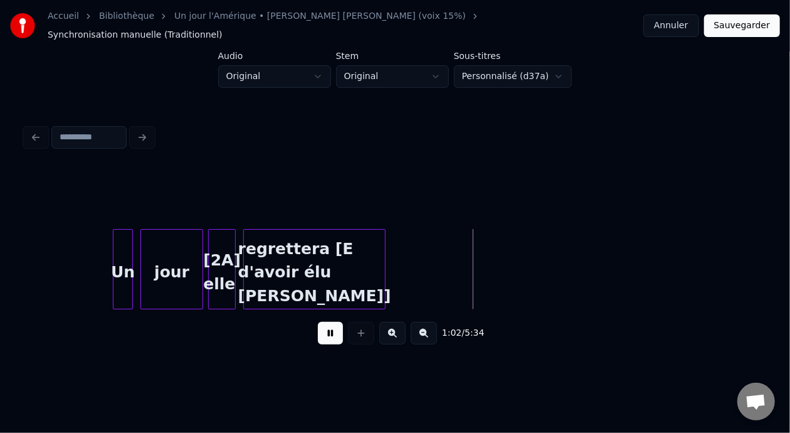
click at [333, 330] on button at bounding box center [330, 333] width 25 height 23
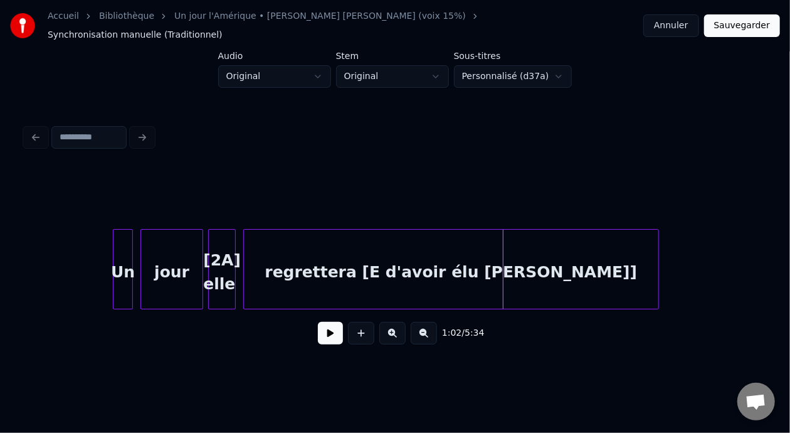
click at [657, 271] on div at bounding box center [657, 269] width 4 height 79
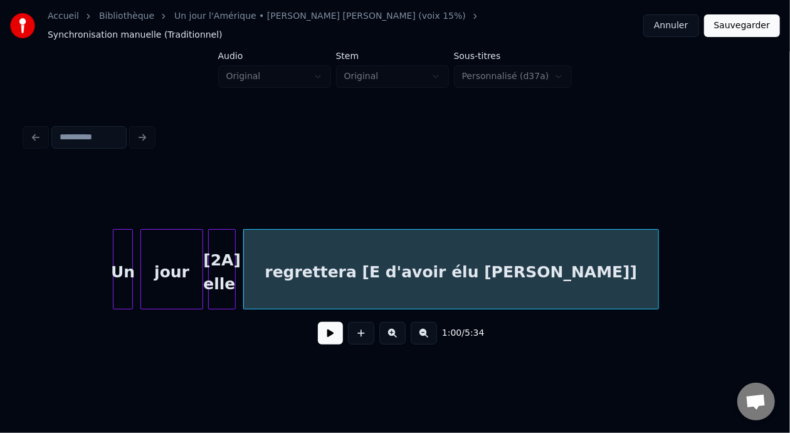
click at [325, 242] on div "regrettera [E d'avoir élu [PERSON_NAME]]" at bounding box center [451, 272] width 415 height 85
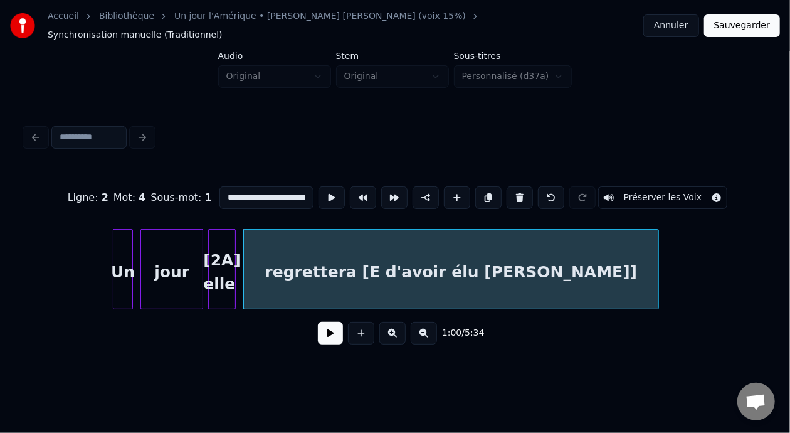
click at [331, 333] on button at bounding box center [330, 333] width 25 height 23
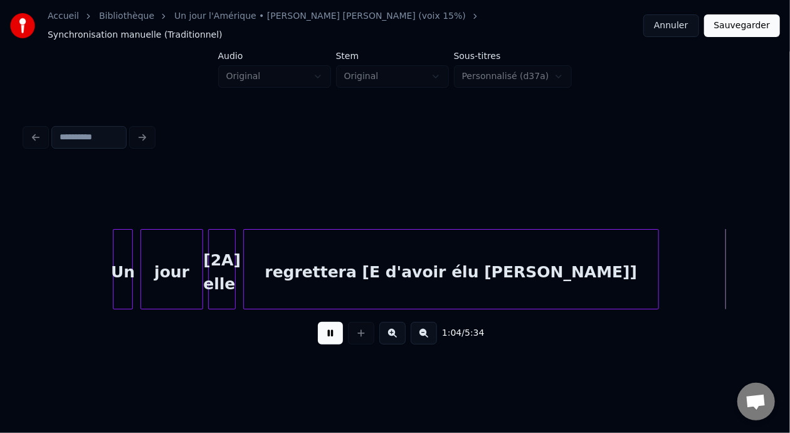
click at [330, 334] on button at bounding box center [330, 333] width 25 height 23
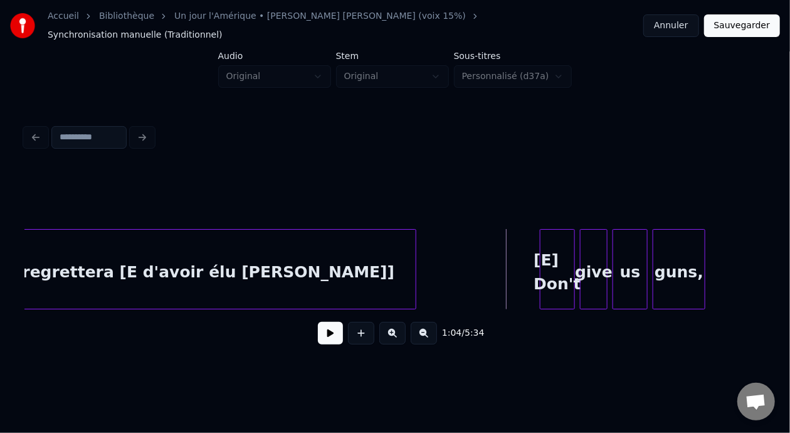
scroll to position [0, 7654]
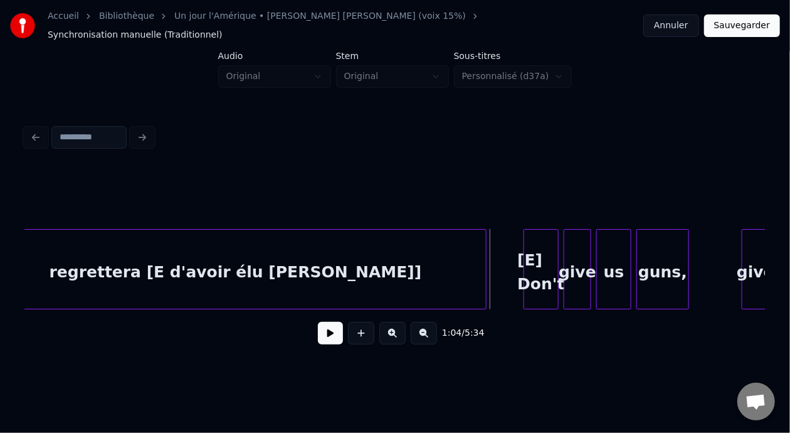
click at [485, 261] on div at bounding box center [484, 269] width 4 height 79
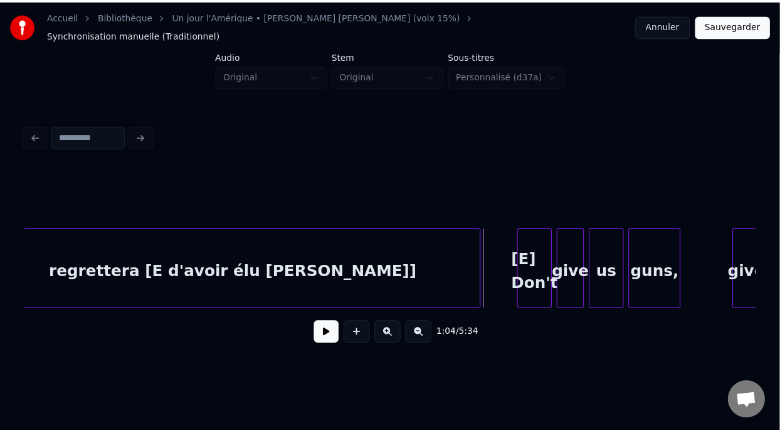
scroll to position [0, 7613]
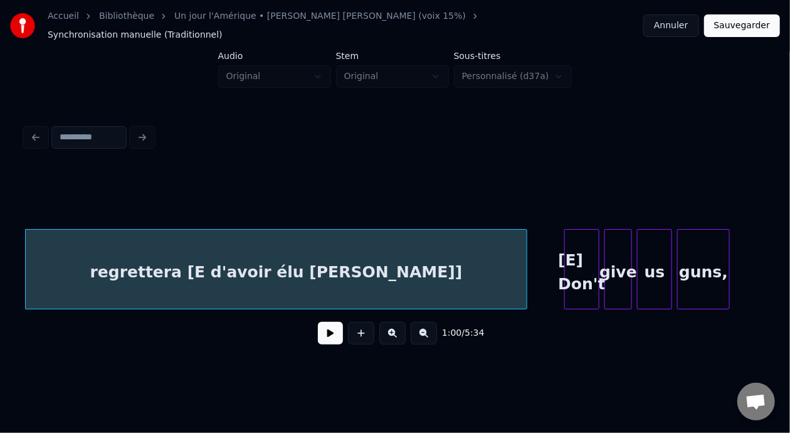
click at [326, 330] on button at bounding box center [330, 333] width 25 height 23
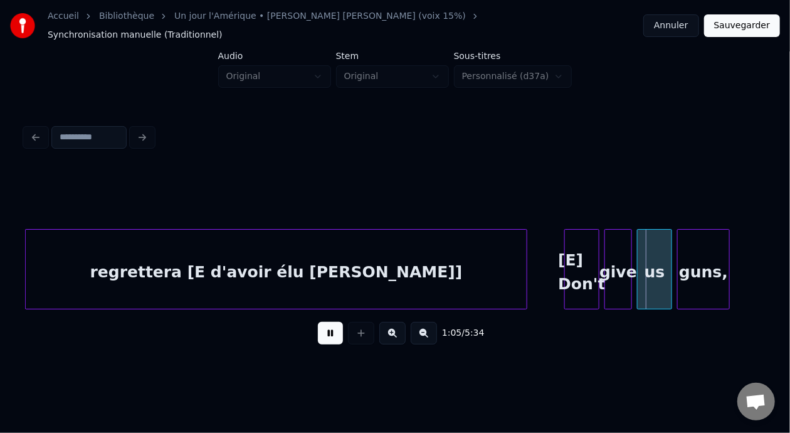
click at [325, 330] on button at bounding box center [330, 333] width 25 height 23
click at [750, 23] on button "Sauvegarder" at bounding box center [742, 25] width 76 height 23
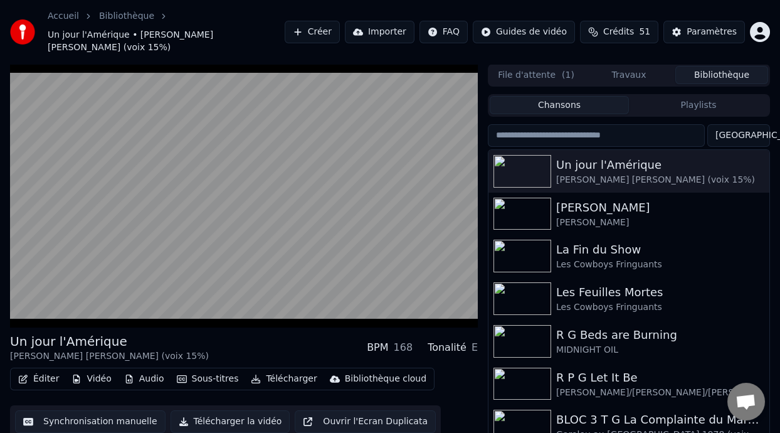
scroll to position [28, 0]
